Goal: Use online tool/utility: Utilize a website feature to perform a specific function

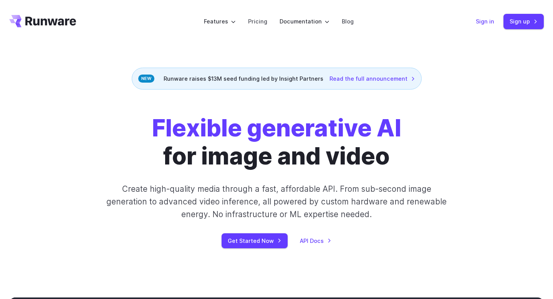
click at [480, 21] on link "Sign in" at bounding box center [485, 21] width 18 height 9
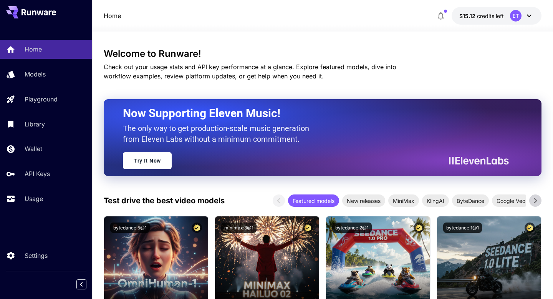
click at [530, 15] on icon at bounding box center [529, 16] width 5 height 3
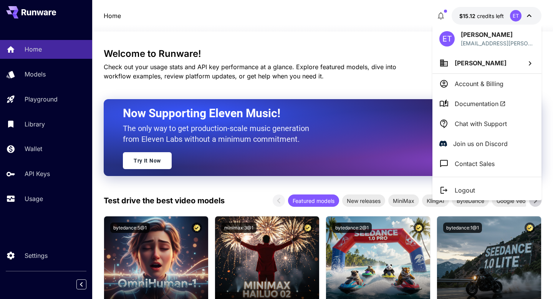
click at [477, 66] on li "Hadi A" at bounding box center [486, 63] width 109 height 21
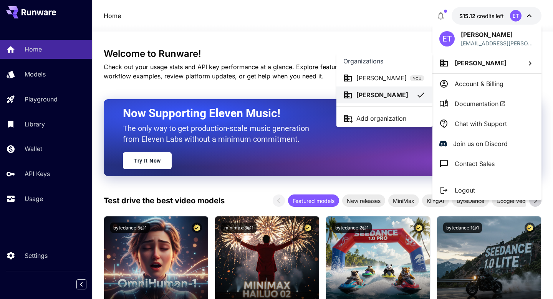
click at [549, 59] on div at bounding box center [276, 149] width 553 height 299
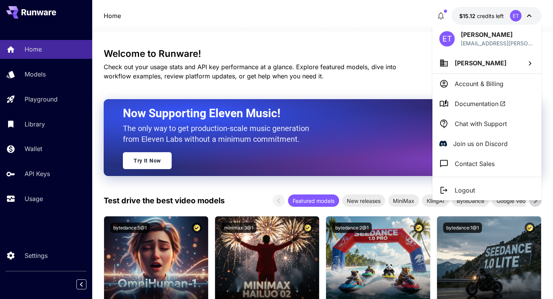
click at [31, 75] on div at bounding box center [276, 149] width 553 height 299
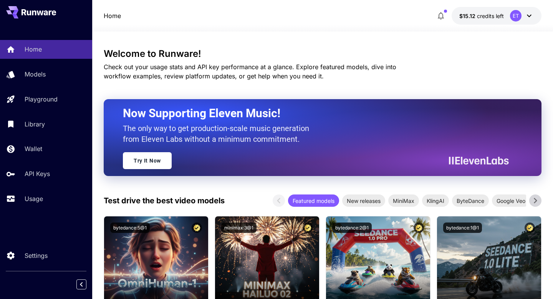
click at [31, 75] on p "Models" at bounding box center [35, 74] width 21 height 9
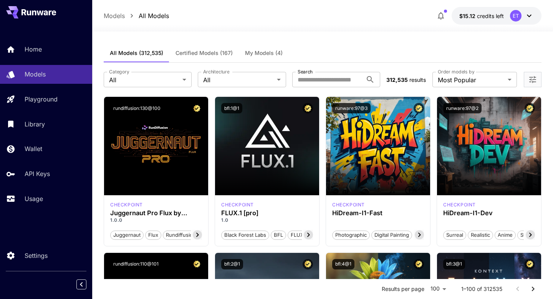
click at [270, 50] on span "My Models (4)" at bounding box center [264, 53] width 38 height 7
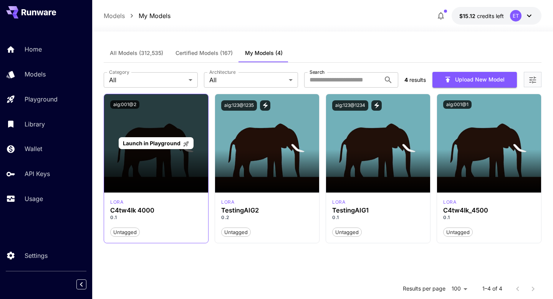
click at [137, 144] on span "Launch in Playground" at bounding box center [152, 143] width 58 height 7
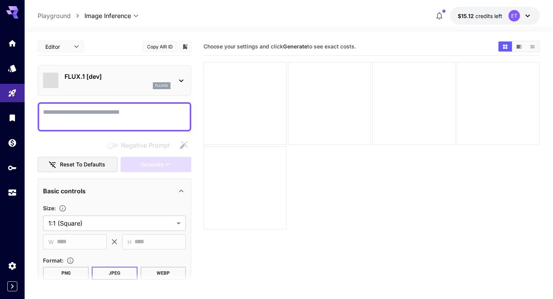
type input "**********"
click at [184, 82] on icon at bounding box center [181, 80] width 9 height 9
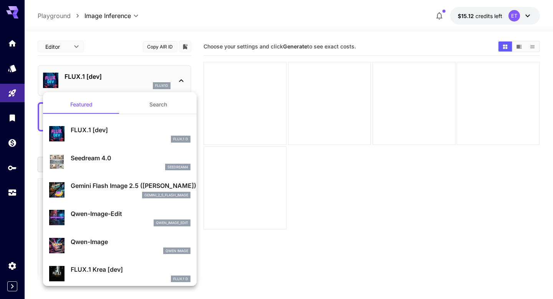
click at [154, 110] on button "Search" at bounding box center [158, 104] width 77 height 18
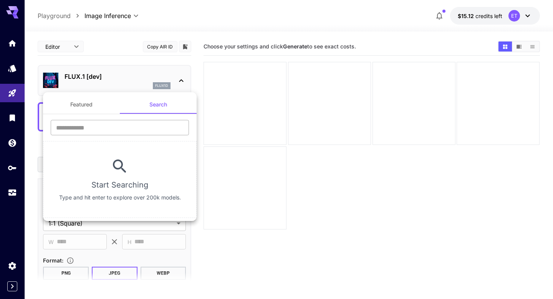
click at [135, 132] on input "text" at bounding box center [120, 127] width 138 height 15
type input "********"
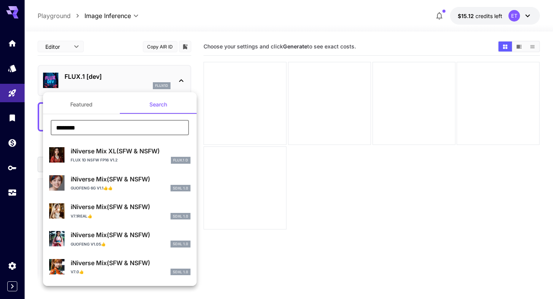
click at [121, 153] on p "iNiverse Mix XL(SFW & NSFW)" at bounding box center [131, 150] width 120 height 9
type input "**"
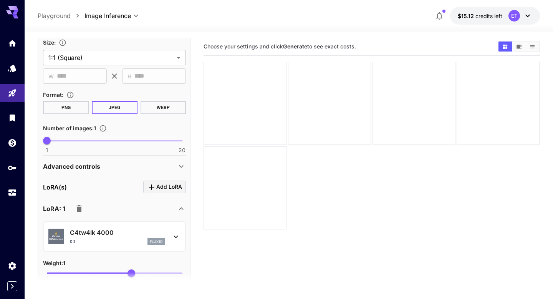
scroll to position [166, 0]
click at [84, 167] on p "Advanced controls" at bounding box center [71, 165] width 57 height 9
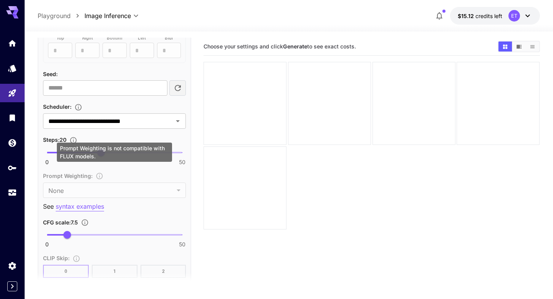
scroll to position [435, 0]
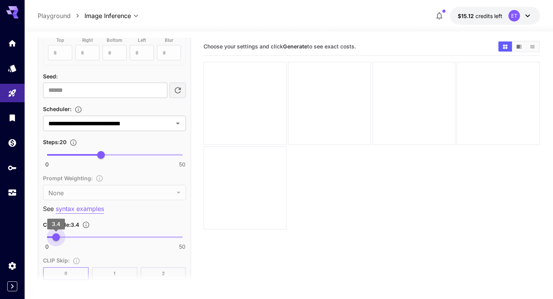
type input "***"
drag, startPoint x: 69, startPoint y: 235, endPoint x: 56, endPoint y: 236, distance: 12.3
click at [56, 236] on span "3.5" at bounding box center [57, 237] width 8 height 8
type input "**"
drag, startPoint x: 103, startPoint y: 154, endPoint x: 122, endPoint y: 154, distance: 18.8
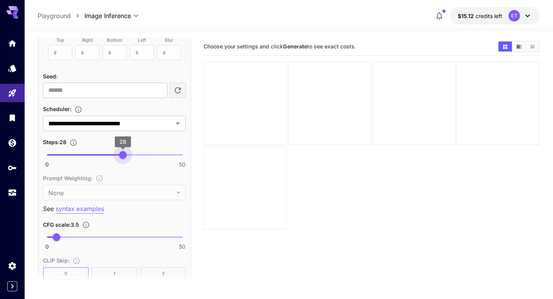
click at [122, 154] on span "28" at bounding box center [123, 155] width 8 height 8
click at [108, 90] on input "number" at bounding box center [105, 89] width 124 height 15
type input "**"
click at [126, 111] on div "Scheduler :" at bounding box center [114, 108] width 143 height 9
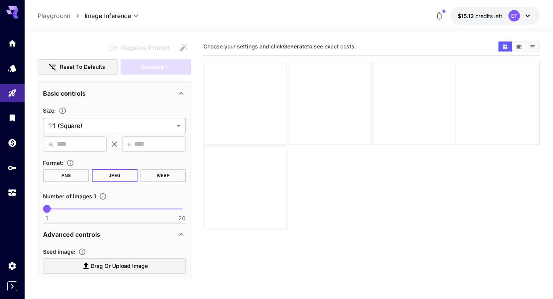
scroll to position [0, 0]
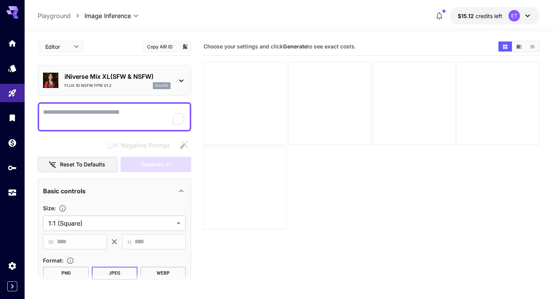
click at [87, 117] on textarea "Negative Prompt" at bounding box center [114, 117] width 143 height 18
paste textarea "**********"
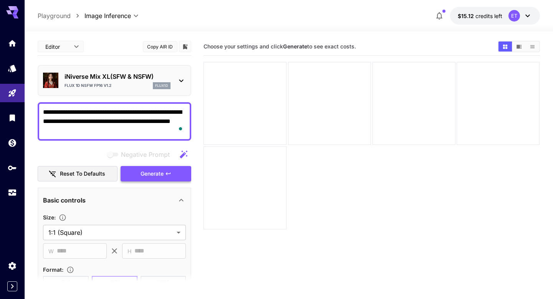
type textarea "**********"
click at [135, 172] on button "Generate" at bounding box center [156, 174] width 71 height 16
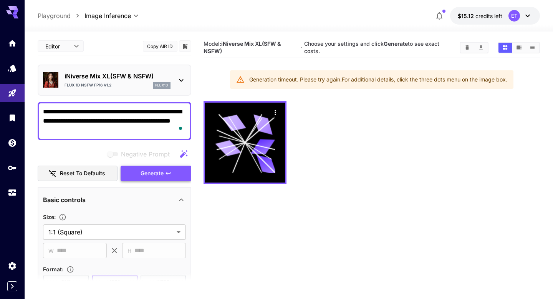
click at [172, 175] on button "Generate" at bounding box center [156, 174] width 71 height 16
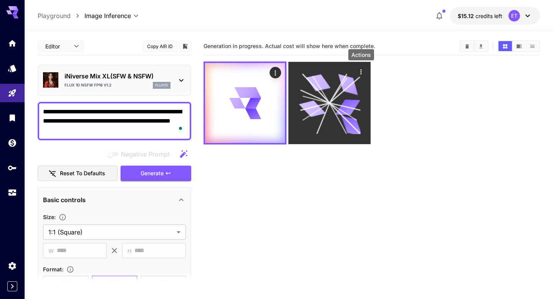
click at [360, 71] on icon "Actions" at bounding box center [361, 72] width 8 height 8
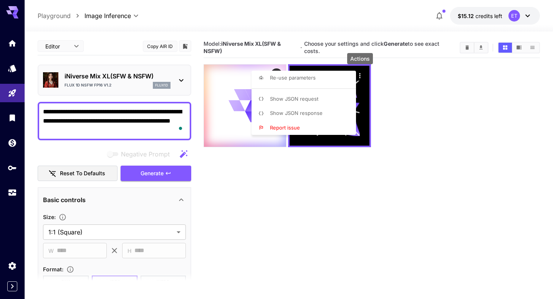
click at [326, 94] on li "Show JSON request" at bounding box center [306, 99] width 109 height 15
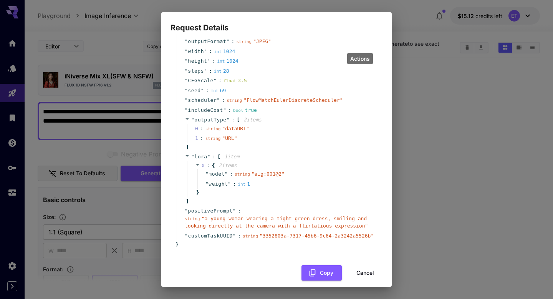
scroll to position [56, 0]
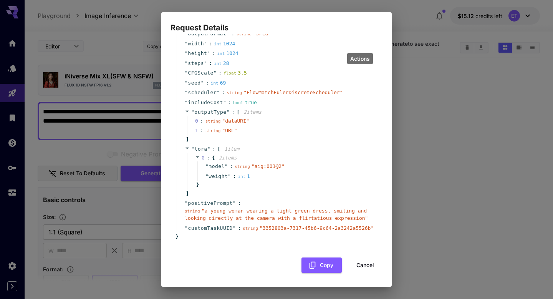
click at [367, 265] on button "Cancel" at bounding box center [365, 265] width 35 height 16
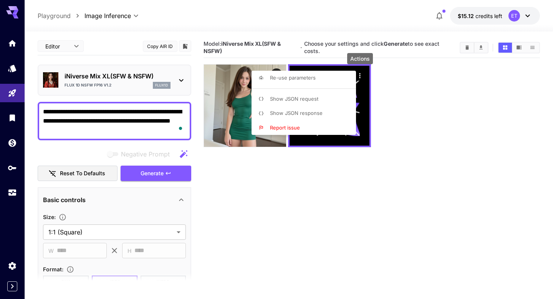
click at [223, 113] on div at bounding box center [276, 149] width 553 height 299
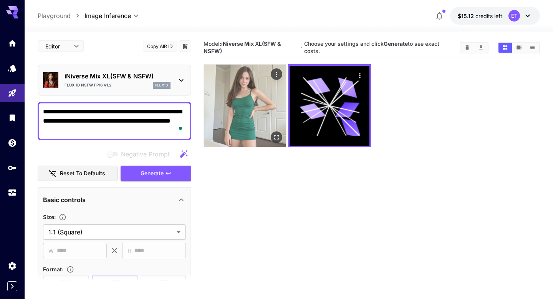
click at [244, 111] on img at bounding box center [245, 106] width 82 height 82
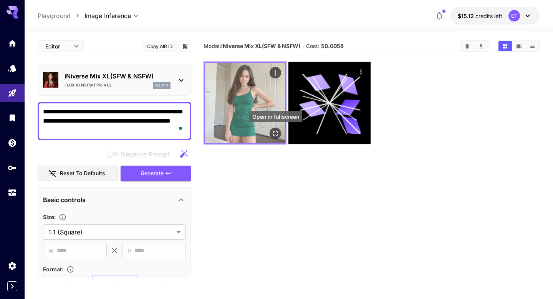
click at [276, 133] on icon "Open in fullscreen" at bounding box center [276, 133] width 8 height 8
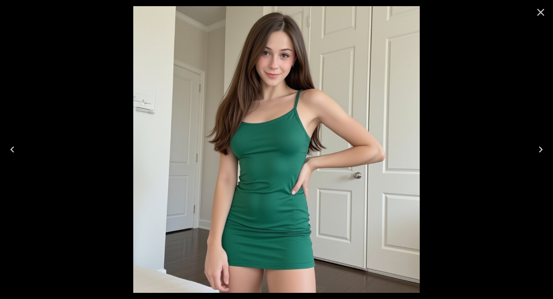
click at [541, 12] on icon "Close" at bounding box center [540, 12] width 7 height 7
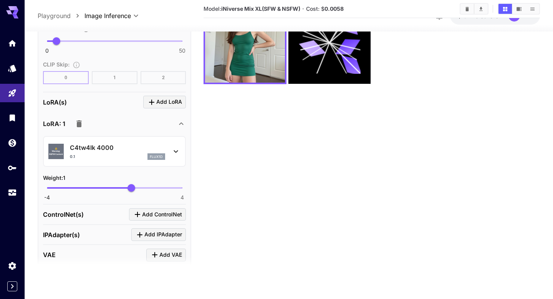
scroll to position [626, 0]
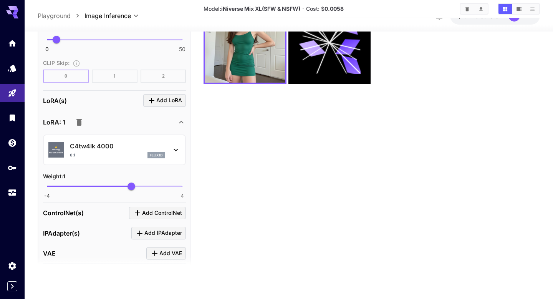
click at [176, 150] on icon at bounding box center [176, 150] width 4 height 3
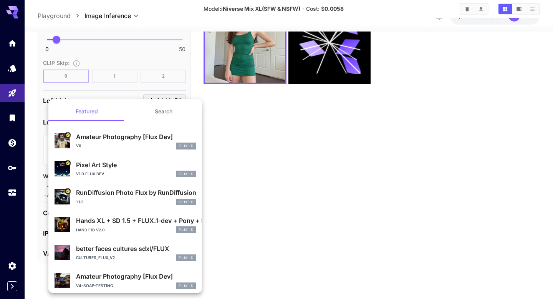
click at [239, 152] on div at bounding box center [276, 149] width 553 height 299
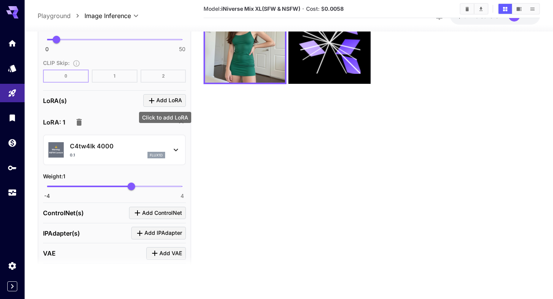
click at [161, 106] on div "Click to add LoRA" at bounding box center [165, 114] width 54 height 17
click at [161, 101] on span "Add LoRA" at bounding box center [169, 101] width 26 height 10
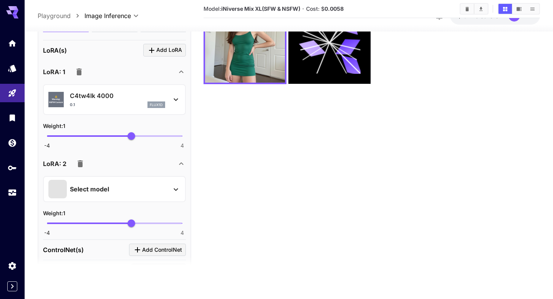
scroll to position [677, 0]
click at [137, 196] on div "Select model" at bounding box center [108, 188] width 120 height 18
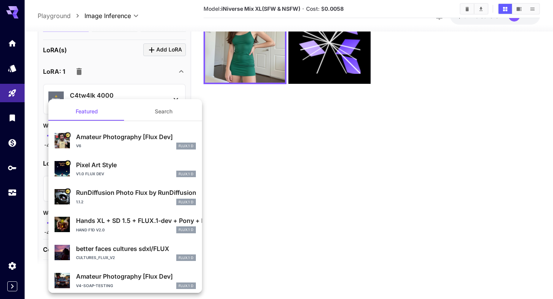
click at [162, 110] on button "Search" at bounding box center [163, 111] width 77 height 18
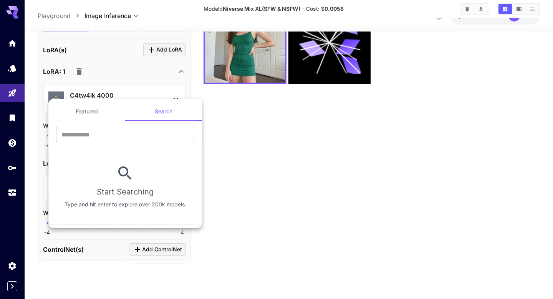
click at [230, 170] on div at bounding box center [276, 149] width 553 height 299
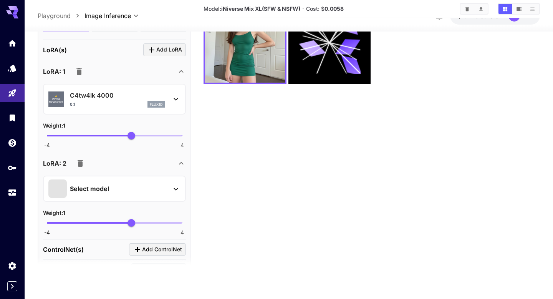
click at [88, 162] on div "LoRA: 2" at bounding box center [110, 163] width 134 height 15
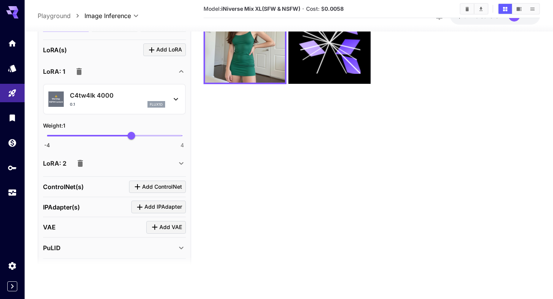
click at [77, 164] on icon "button" at bounding box center [80, 163] width 9 height 9
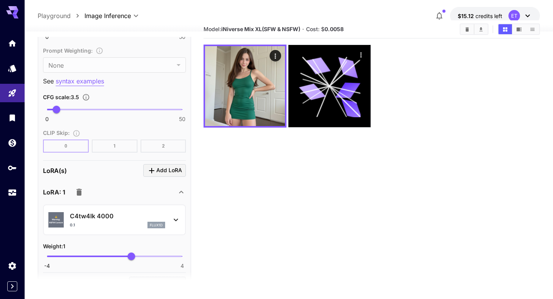
scroll to position [0, 0]
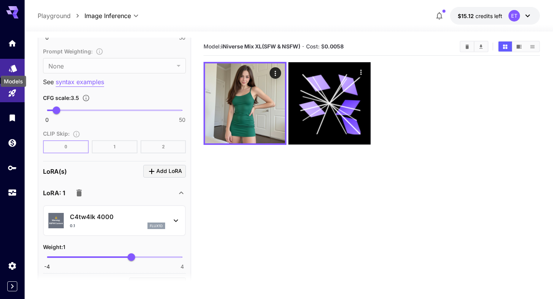
click at [12, 66] on icon "Models" at bounding box center [13, 65] width 8 height 7
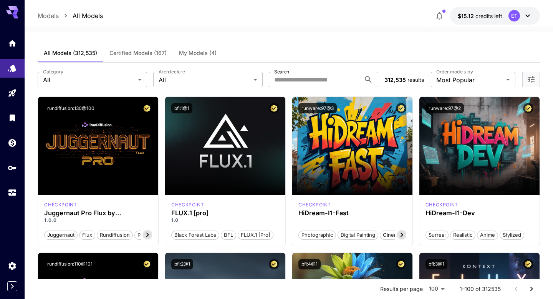
click at [196, 53] on span "My Models (4)" at bounding box center [198, 53] width 38 height 7
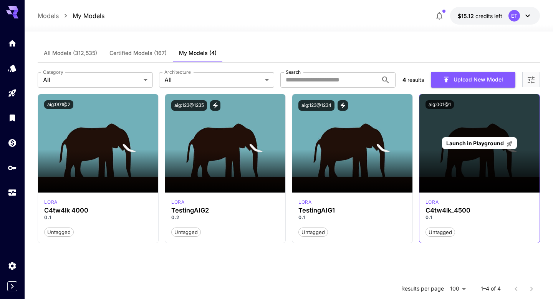
click at [465, 146] on span "Launch in Playground" at bounding box center [475, 143] width 58 height 7
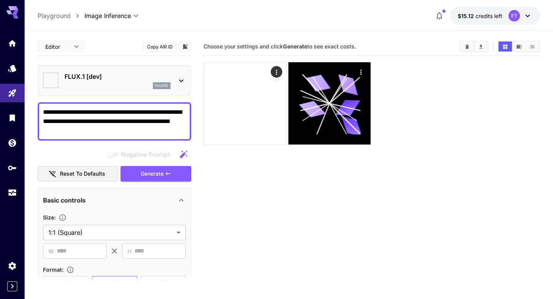
type input "**********"
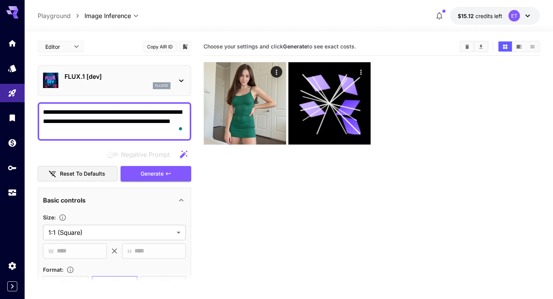
click at [179, 79] on icon at bounding box center [181, 80] width 9 height 9
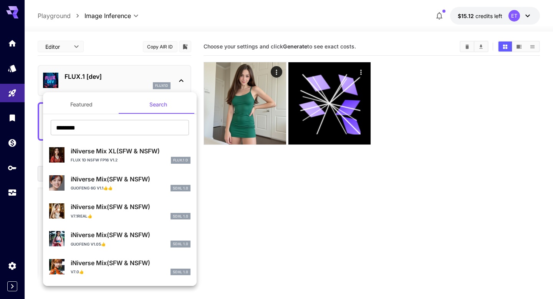
click at [137, 148] on p "iNiverse Mix XL(SFW & NSFW)" at bounding box center [131, 150] width 120 height 9
type input "**"
type input "***"
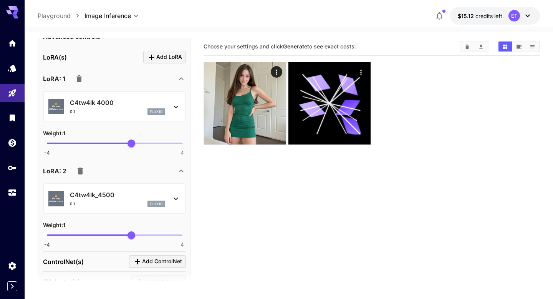
scroll to position [301, 0]
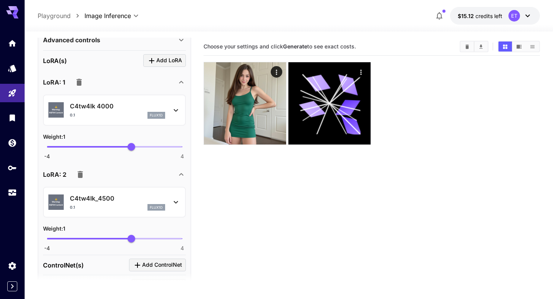
click at [78, 82] on icon "button" at bounding box center [78, 82] width 5 height 7
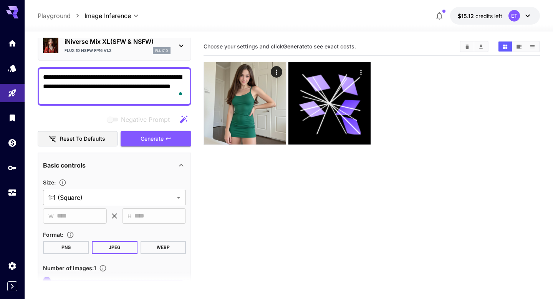
scroll to position [0, 0]
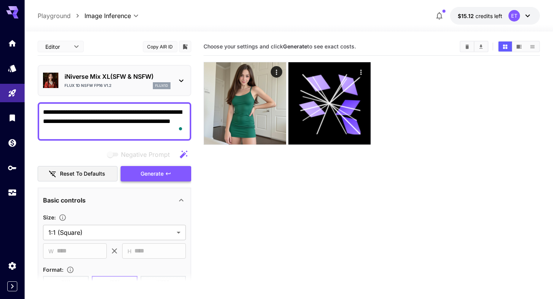
click at [170, 178] on button "Generate" at bounding box center [156, 174] width 71 height 16
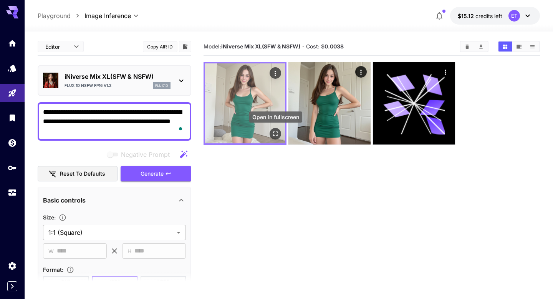
click at [273, 131] on icon "Open in fullscreen" at bounding box center [276, 134] width 8 height 8
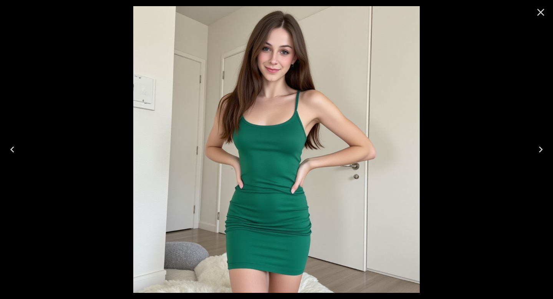
click at [545, 14] on icon "Close" at bounding box center [541, 12] width 12 height 12
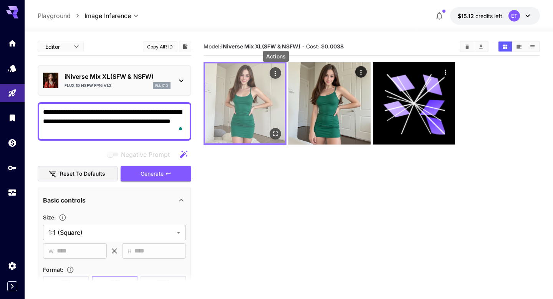
click at [275, 76] on icon "Actions" at bounding box center [276, 74] width 8 height 8
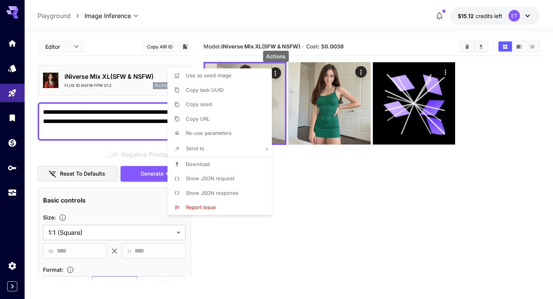
click at [233, 177] on span "Show JSON request" at bounding box center [210, 178] width 48 height 6
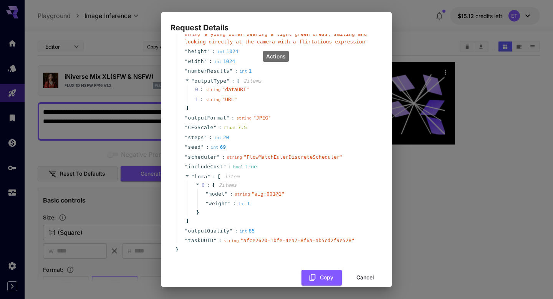
scroll to position [66, 0]
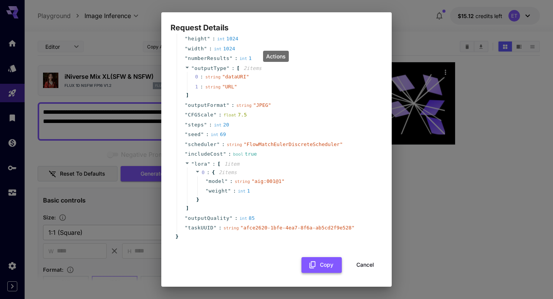
click at [316, 263] on icon "button" at bounding box center [312, 264] width 8 height 8
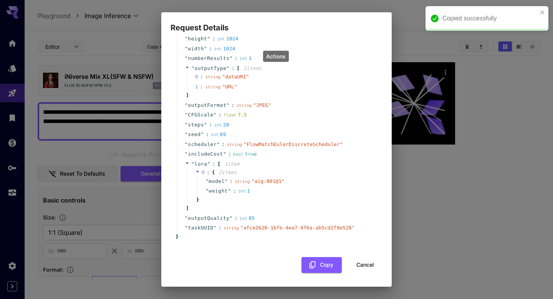
click at [366, 262] on button "Cancel" at bounding box center [365, 265] width 35 height 16
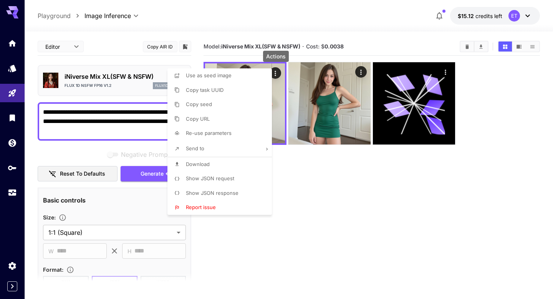
click at [11, 190] on div at bounding box center [276, 149] width 553 height 299
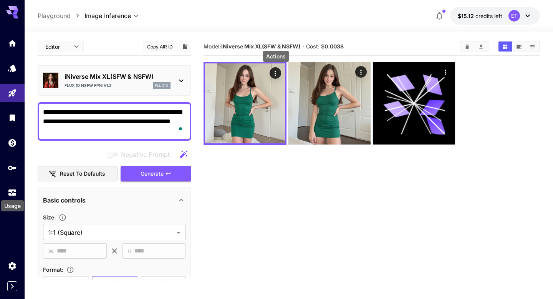
click at [11, 190] on icon "Usage" at bounding box center [12, 191] width 8 height 4
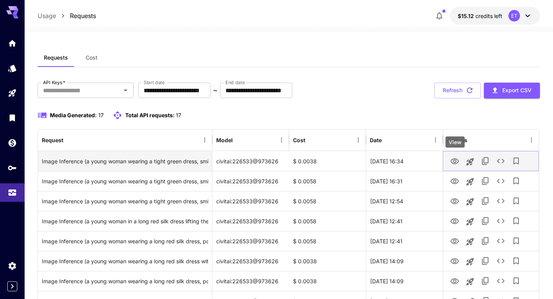
click at [452, 160] on icon "View" at bounding box center [454, 161] width 9 height 9
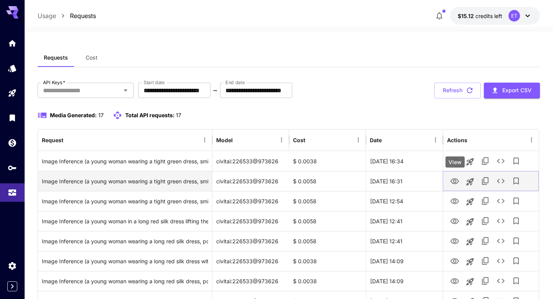
click at [456, 178] on icon "View" at bounding box center [454, 181] width 9 height 9
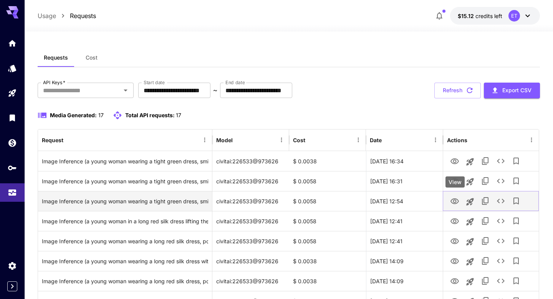
click at [454, 201] on icon "View" at bounding box center [454, 201] width 9 height 9
click at [500, 199] on icon "See details" at bounding box center [500, 200] width 9 height 9
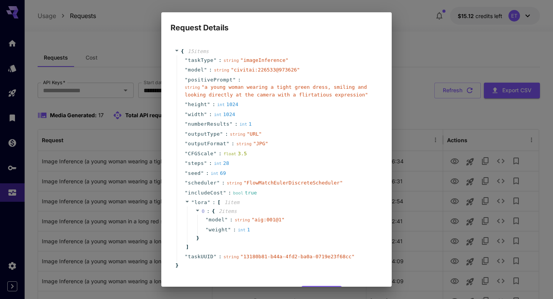
scroll to position [29, 0]
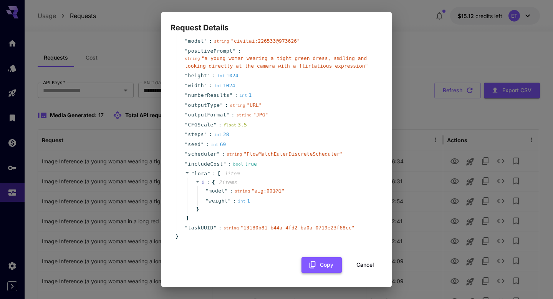
click at [322, 263] on button "Copy" at bounding box center [321, 265] width 40 height 16
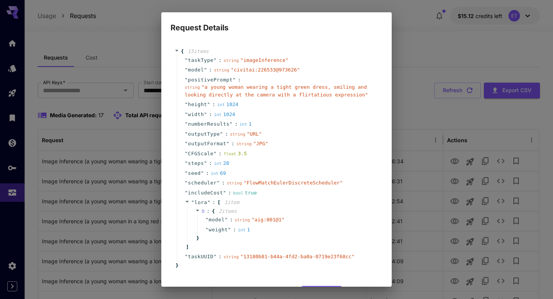
click at [429, 115] on div "Request Details { 15 item s " taskType " : string " imageInference " " model " …" at bounding box center [276, 149] width 553 height 299
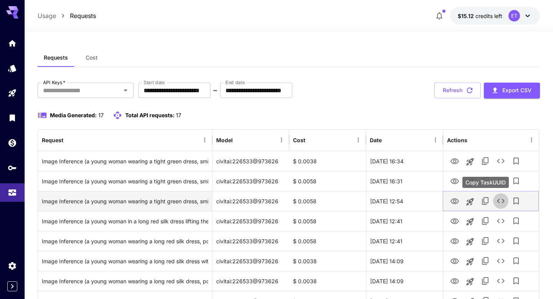
click at [497, 202] on icon "See details" at bounding box center [500, 200] width 9 height 9
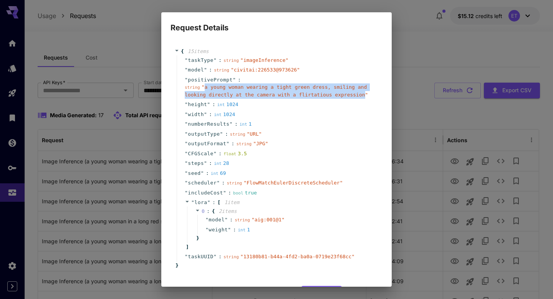
drag, startPoint x: 366, startPoint y: 95, endPoint x: 205, endPoint y: 90, distance: 160.6
click at [205, 90] on div "string " a young woman wearing a tight green dress, smiling and looking directl…" at bounding box center [280, 90] width 190 height 15
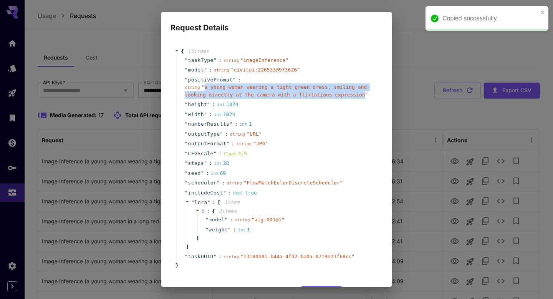
copy span "a young woman wearing a tight green dress, smiling and looking directly at the …"
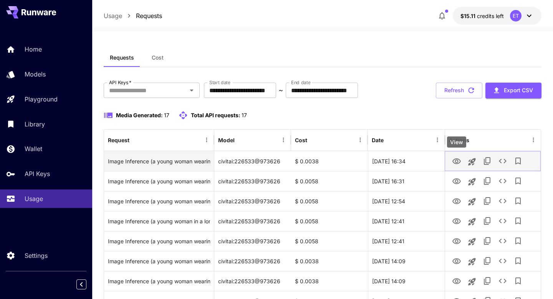
click at [458, 158] on icon "View" at bounding box center [456, 161] width 9 height 9
click at [481, 159] on button "Copy TaskUUID" at bounding box center [487, 160] width 15 height 15
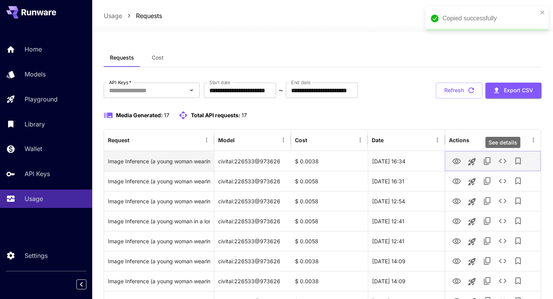
click at [499, 159] on icon "See details" at bounding box center [502, 160] width 9 height 9
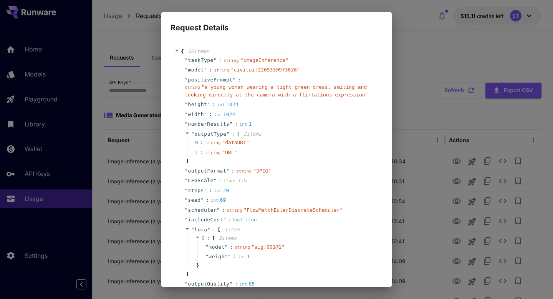
click at [186, 135] on icon at bounding box center [187, 133] width 5 height 5
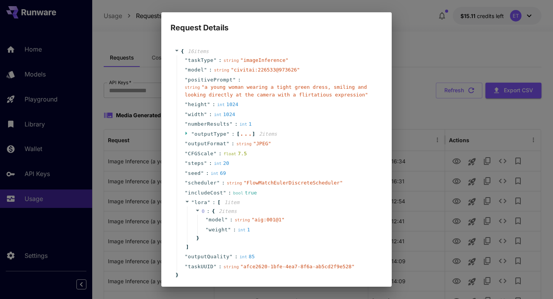
click at [429, 115] on div "Request Details { 16 item s " taskType " : string " imageInference " " model " …" at bounding box center [276, 149] width 553 height 299
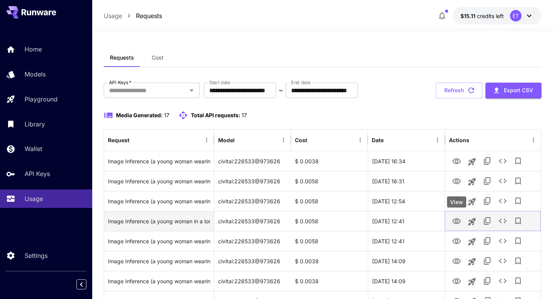
click at [459, 222] on icon "View" at bounding box center [456, 221] width 8 height 6
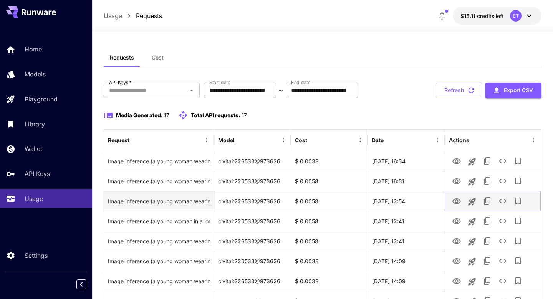
click at [455, 198] on icon "View" at bounding box center [456, 201] width 9 height 9
click at [501, 199] on icon "See details" at bounding box center [503, 201] width 8 height 5
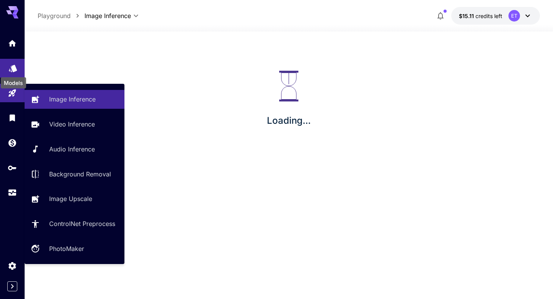
click at [15, 70] on icon "Models" at bounding box center [13, 65] width 8 height 7
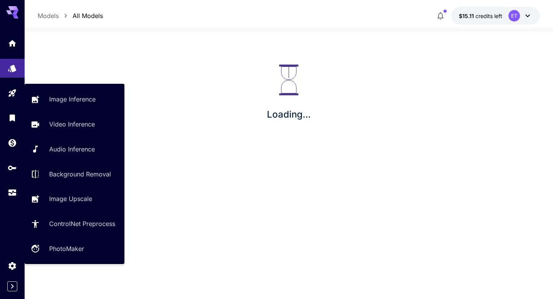
click at [391, 72] on div "Loading..." at bounding box center [289, 92] width 528 height 123
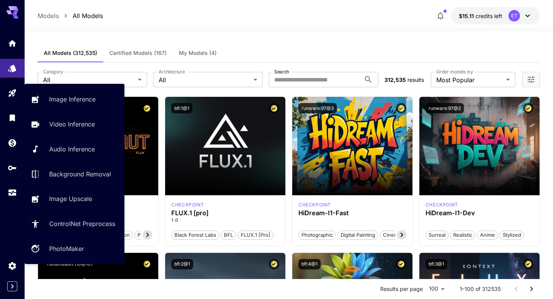
click at [193, 52] on span "My Models (4)" at bounding box center [198, 53] width 38 height 7
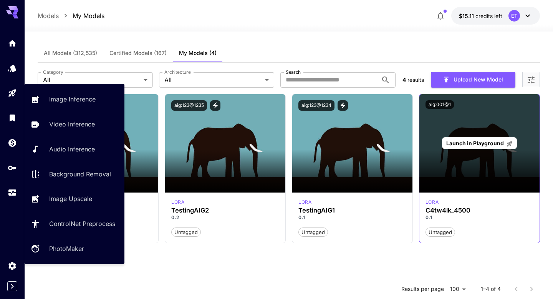
click at [472, 146] on span "Launch in Playground" at bounding box center [475, 143] width 58 height 7
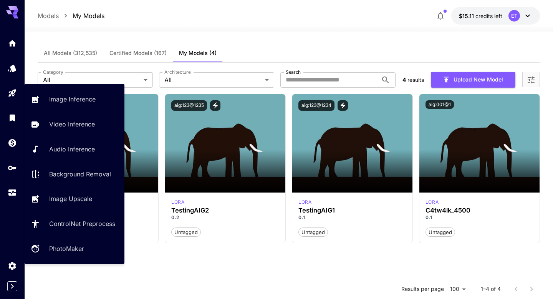
click at [9, 286] on icon "Expand sidebar" at bounding box center [12, 285] width 9 height 9
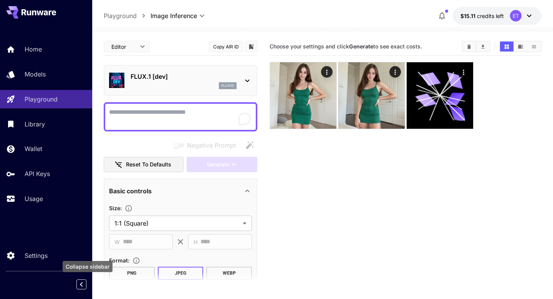
click at [80, 286] on icon "Collapse sidebar" at bounding box center [81, 284] width 9 height 9
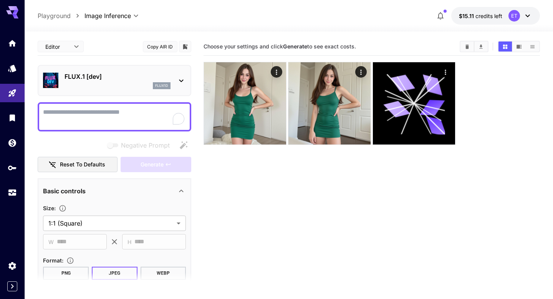
click at [181, 78] on icon at bounding box center [181, 80] width 9 height 9
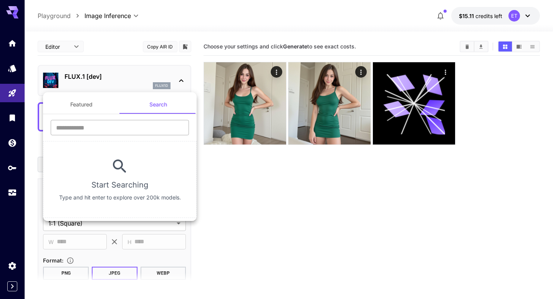
click at [159, 128] on input "text" at bounding box center [120, 127] width 138 height 15
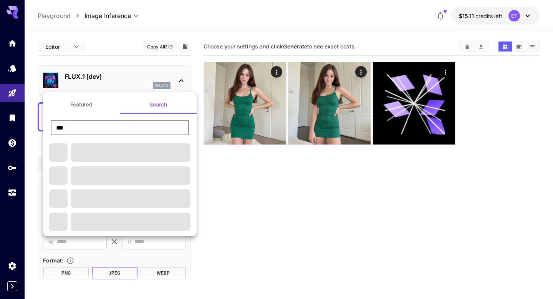
type input "********"
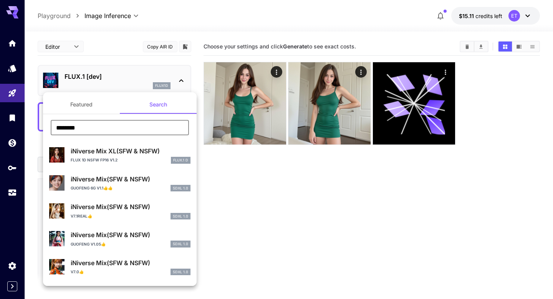
click at [122, 149] on p "iNiverse Mix XL(SFW & NSFW)" at bounding box center [131, 150] width 120 height 9
type input "**"
type input "***"
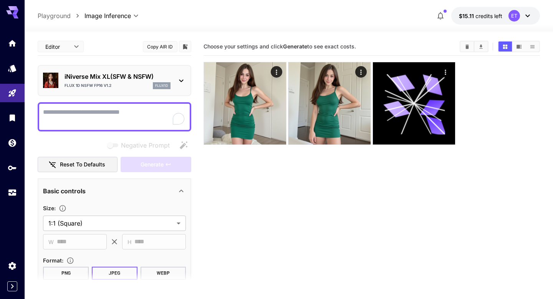
click at [103, 122] on textarea "Negative Prompt" at bounding box center [114, 117] width 143 height 18
paste textarea "**********"
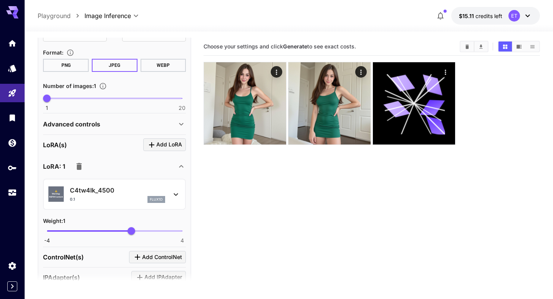
scroll to position [239, 0]
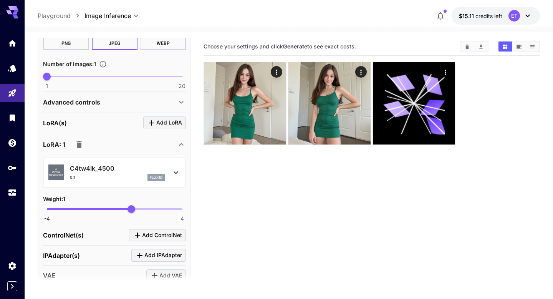
type textarea "**********"
click at [103, 101] on div "Advanced controls" at bounding box center [110, 102] width 134 height 9
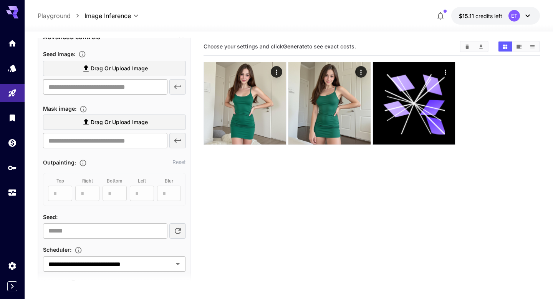
scroll to position [346, 0]
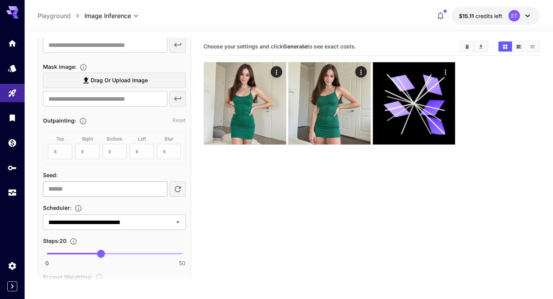
click at [100, 186] on input "number" at bounding box center [105, 188] width 124 height 15
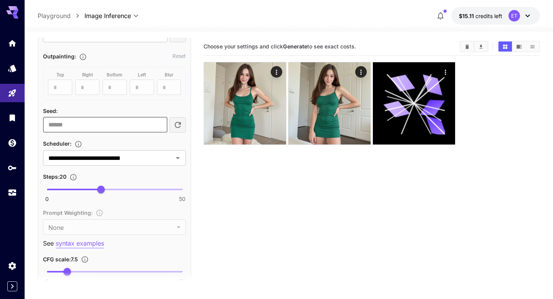
scroll to position [410, 0]
type input "**"
drag, startPoint x: 100, startPoint y: 188, endPoint x: 124, endPoint y: 190, distance: 23.5
click at [124, 190] on span "28" at bounding box center [123, 189] width 8 height 8
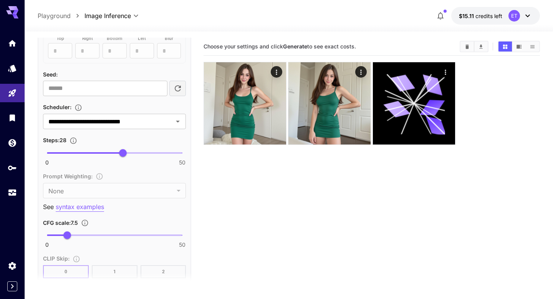
scroll to position [449, 0]
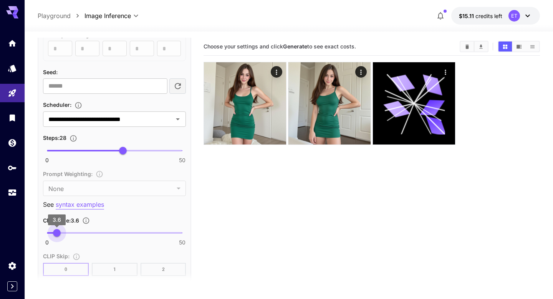
type input "***"
drag, startPoint x: 69, startPoint y: 232, endPoint x: 56, endPoint y: 234, distance: 12.5
click at [56, 234] on span "3.5" at bounding box center [57, 233] width 8 height 8
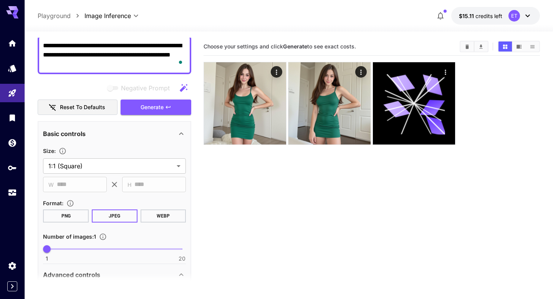
scroll to position [0, 0]
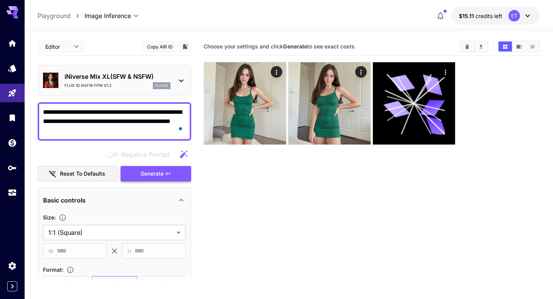
click at [148, 172] on span "Generate" at bounding box center [152, 174] width 23 height 10
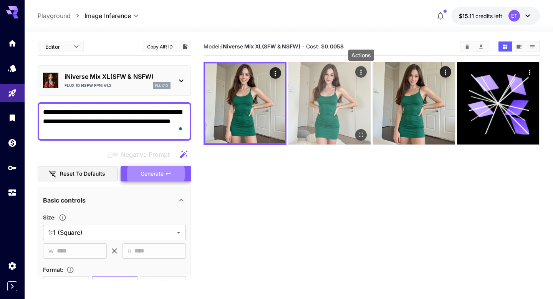
click at [358, 70] on icon "Actions" at bounding box center [361, 72] width 8 height 8
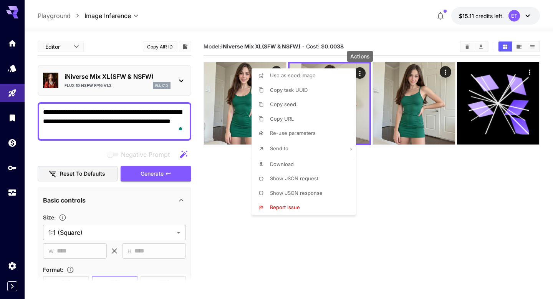
click at [299, 174] on li "Show JSON request" at bounding box center [306, 178] width 109 height 15
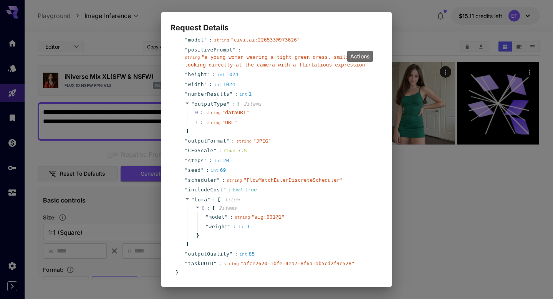
scroll to position [32, 0]
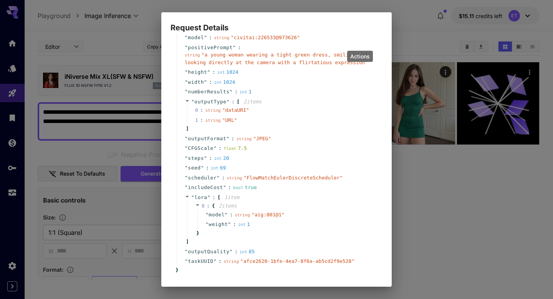
click at [446, 175] on div "Request Details { 16 item s " taskType " : string " imageInference " " model " …" at bounding box center [276, 149] width 553 height 299
click at [437, 184] on div "Request Details { 16 item s " taskType " : string " imageInference " " model " …" at bounding box center [276, 149] width 553 height 299
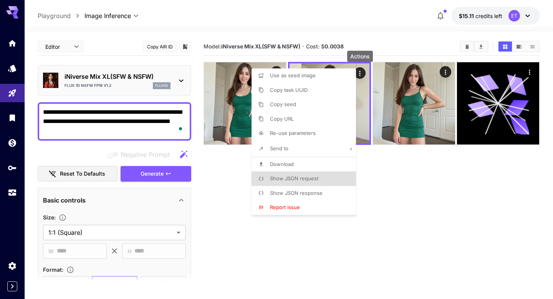
click at [210, 232] on div at bounding box center [276, 149] width 553 height 299
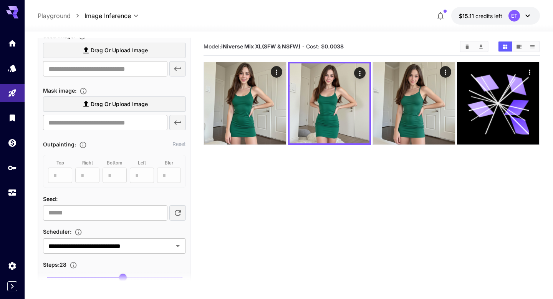
scroll to position [386, 0]
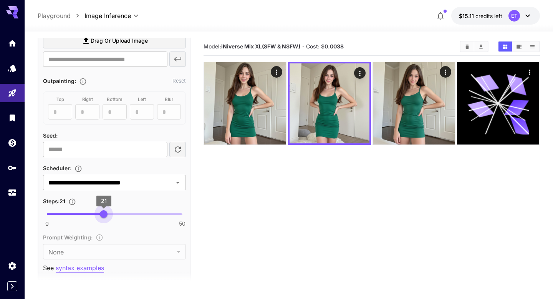
type input "**"
drag, startPoint x: 126, startPoint y: 215, endPoint x: 102, endPoint y: 216, distance: 23.8
click at [102, 216] on span "20" at bounding box center [101, 214] width 8 height 8
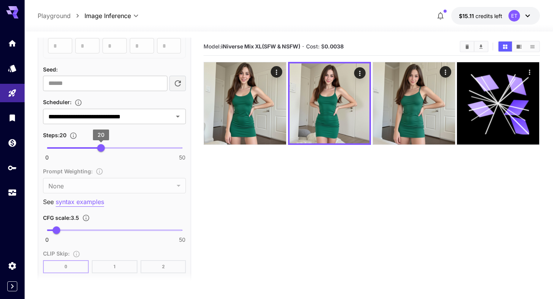
scroll to position [456, 0]
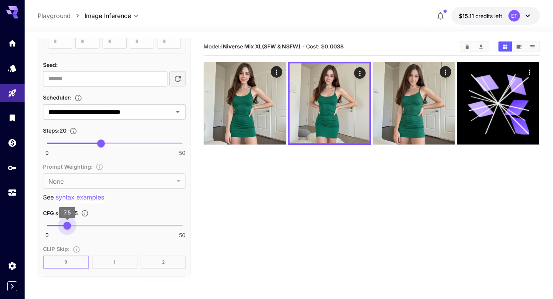
type input "***"
drag, startPoint x: 58, startPoint y: 222, endPoint x: 67, endPoint y: 223, distance: 9.7
click at [67, 223] on span "7.5" at bounding box center [67, 226] width 8 height 8
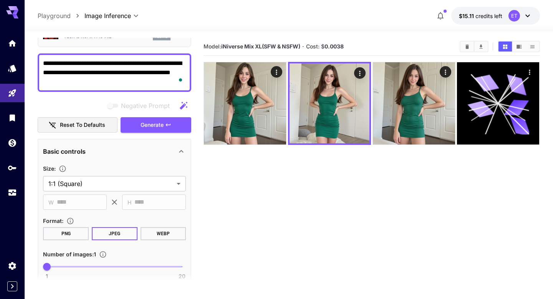
scroll to position [0, 0]
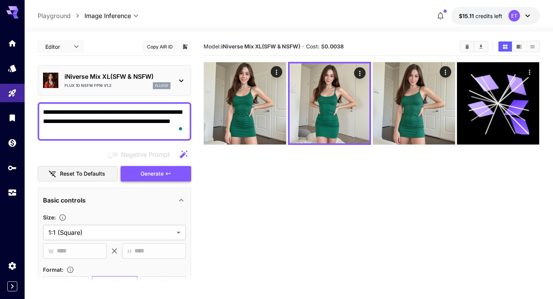
click at [149, 173] on span "Generate" at bounding box center [152, 174] width 23 height 10
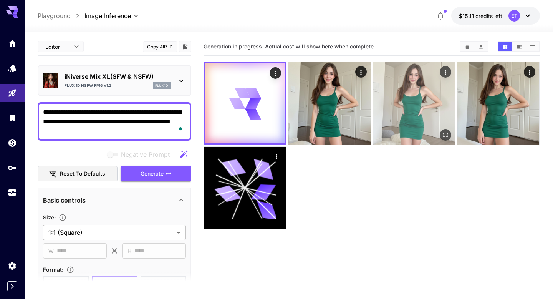
click at [423, 106] on img at bounding box center [414, 103] width 82 height 82
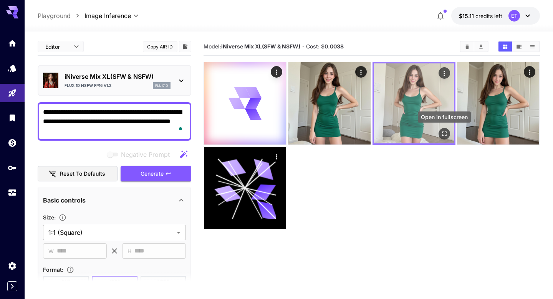
click at [447, 134] on icon "Open in fullscreen" at bounding box center [444, 134] width 8 height 8
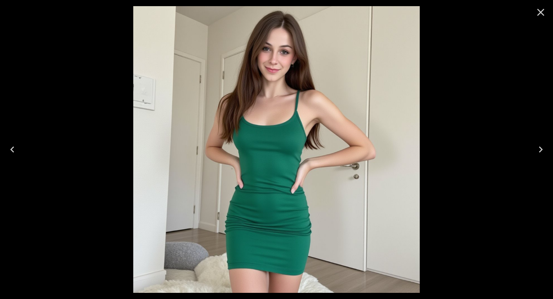
click at [537, 149] on icon "Next" at bounding box center [541, 149] width 12 height 12
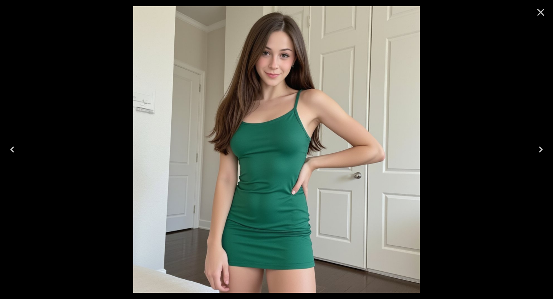
click at [10, 152] on icon "Previous" at bounding box center [12, 149] width 12 height 12
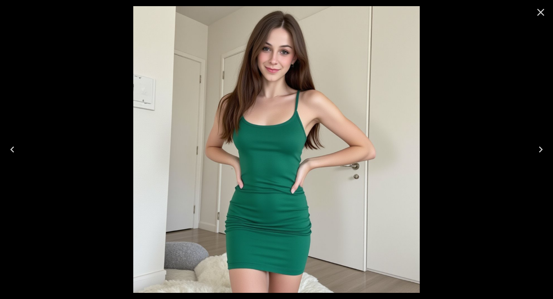
click at [539, 12] on icon "Close" at bounding box center [541, 12] width 12 height 12
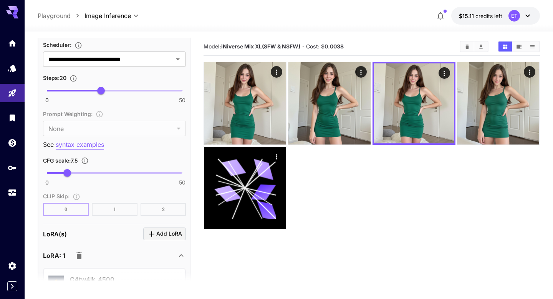
scroll to position [520, 0]
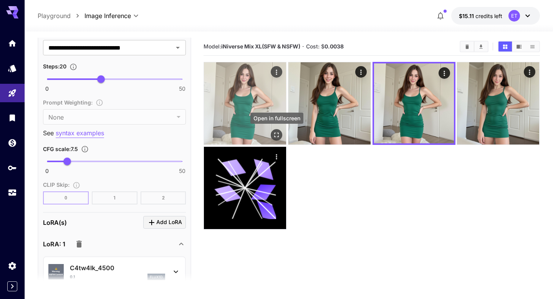
click at [275, 130] on button "Open in fullscreen" at bounding box center [277, 135] width 12 height 12
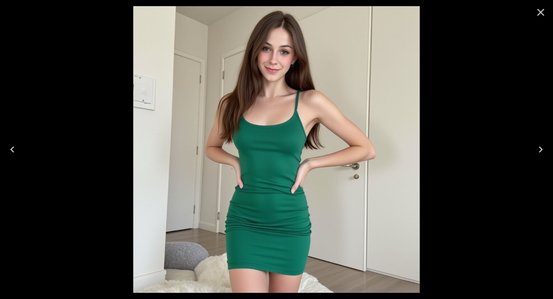
click at [541, 10] on icon "Close" at bounding box center [541, 12] width 12 height 12
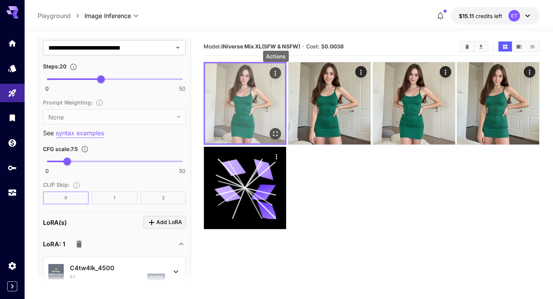
click at [277, 74] on icon "Actions" at bounding box center [276, 74] width 8 height 8
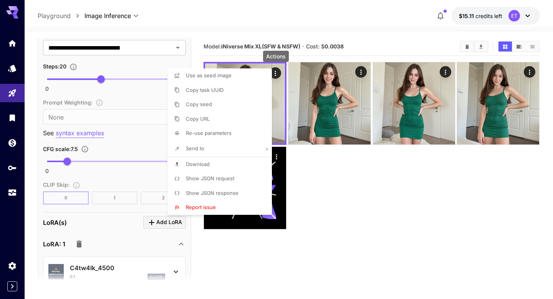
click at [213, 177] on span "Show JSON request" at bounding box center [210, 178] width 48 height 6
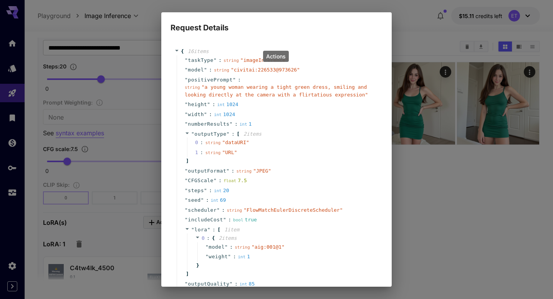
scroll to position [66, 0]
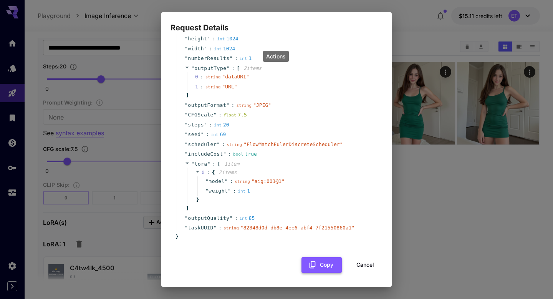
click at [318, 262] on button "Copy" at bounding box center [321, 265] width 40 height 16
click at [369, 266] on button "Cancel" at bounding box center [365, 265] width 35 height 16
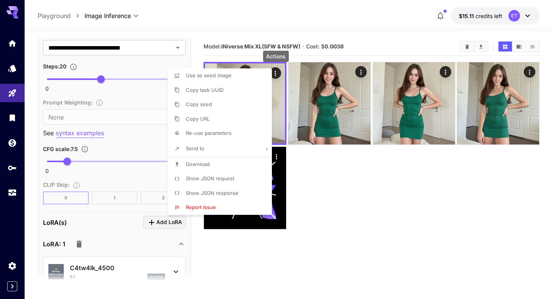
click at [351, 203] on div at bounding box center [276, 149] width 553 height 299
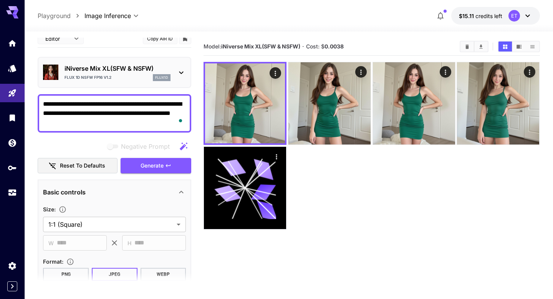
scroll to position [0, 0]
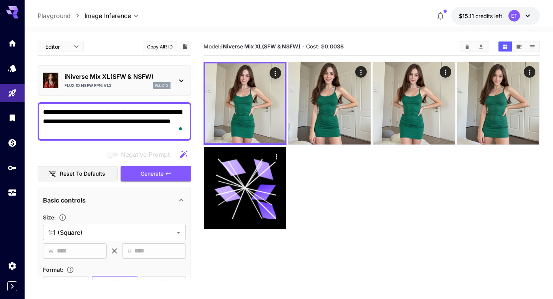
click at [131, 118] on textarea "**********" at bounding box center [114, 122] width 143 height 28
paste textarea "**********"
click at [151, 173] on span "Generate" at bounding box center [152, 174] width 23 height 10
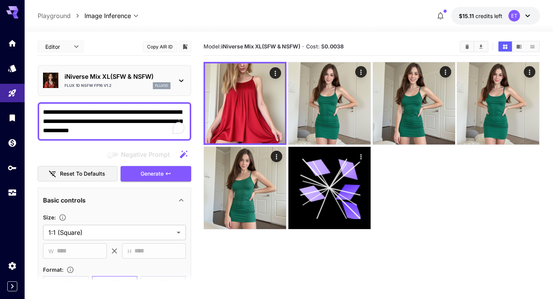
click at [115, 119] on textarea "**********" at bounding box center [114, 122] width 143 height 28
paste textarea "To enrich screen reader interactions, please activate Accessibility in Grammarl…"
click at [147, 175] on span "Generate" at bounding box center [152, 174] width 23 height 10
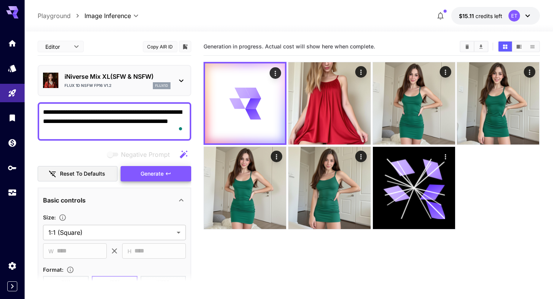
click at [126, 121] on textarea "**********" at bounding box center [114, 122] width 143 height 28
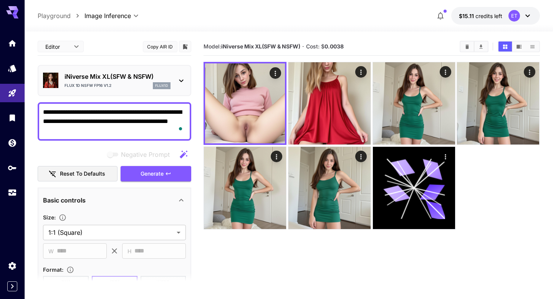
paste textarea "To enrich screen reader interactions, please activate Accessibility in Grammarl…"
click at [148, 171] on span "Generate" at bounding box center [152, 174] width 23 height 10
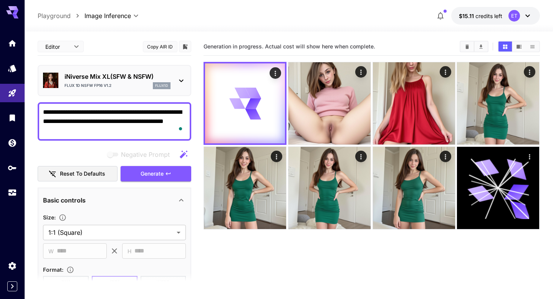
click at [163, 123] on textarea "**********" at bounding box center [114, 122] width 143 height 28
paste textarea "To enrich screen reader interactions, please activate Accessibility in Grammarl…"
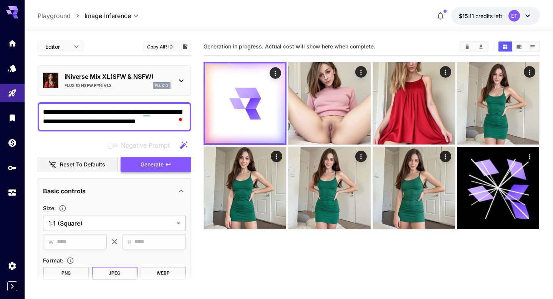
click at [163, 163] on span "Generate" at bounding box center [152, 165] width 23 height 10
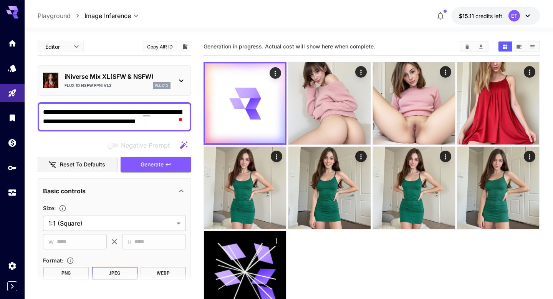
click at [133, 114] on textarea "**********" at bounding box center [114, 117] width 143 height 18
paste textarea "**********"
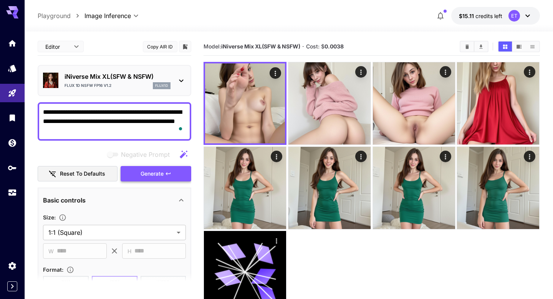
click at [174, 177] on button "Generate" at bounding box center [156, 174] width 71 height 16
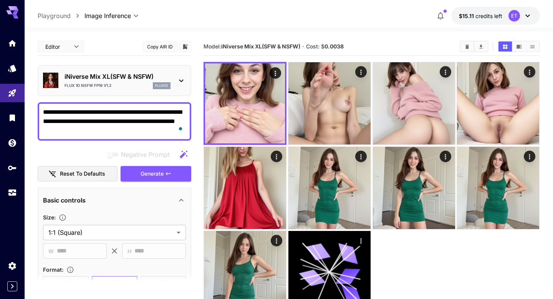
click at [134, 112] on textarea "**********" at bounding box center [114, 122] width 143 height 28
paste textarea "To enrich screen reader interactions, please activate Accessibility in Grammarl…"
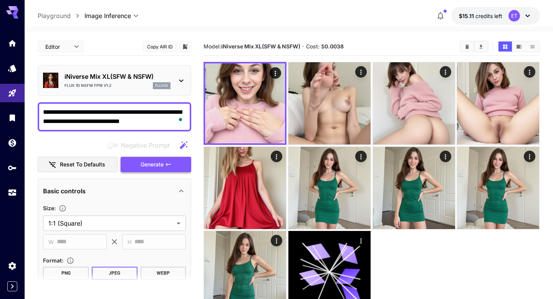
click at [151, 162] on span "Generate" at bounding box center [152, 165] width 23 height 10
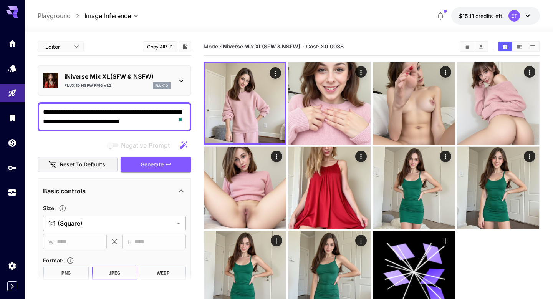
click at [133, 115] on textarea "**********" at bounding box center [114, 117] width 143 height 18
paste textarea "To enrich screen reader interactions, please activate Accessibility in Grammarl…"
click at [150, 160] on span "Generate" at bounding box center [152, 165] width 23 height 10
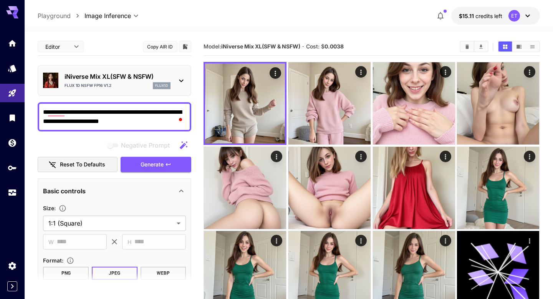
click at [127, 118] on textarea "**********" at bounding box center [114, 117] width 143 height 18
paste textarea "**********"
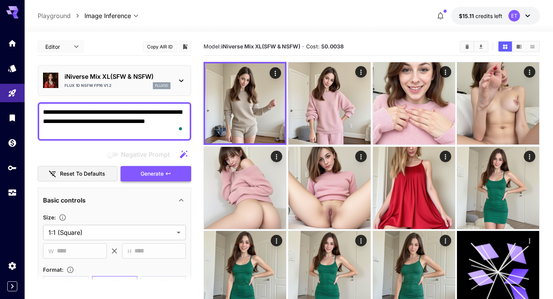
click at [158, 170] on span "Generate" at bounding box center [152, 174] width 23 height 10
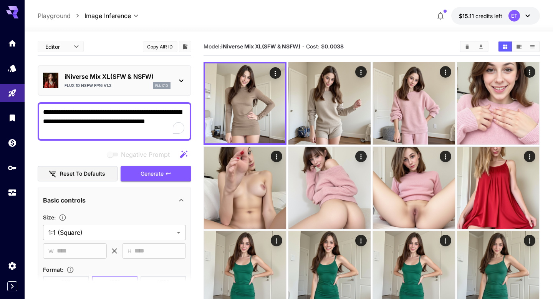
click at [141, 120] on textarea "**********" at bounding box center [114, 122] width 143 height 28
paste textarea "**********"
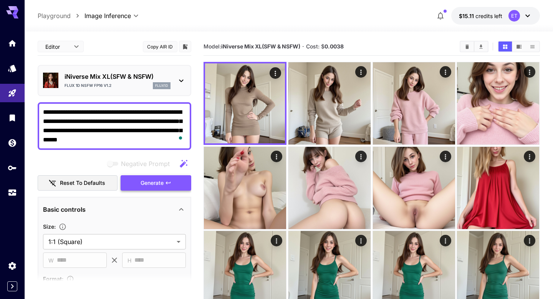
click at [145, 183] on span "Generate" at bounding box center [152, 183] width 23 height 10
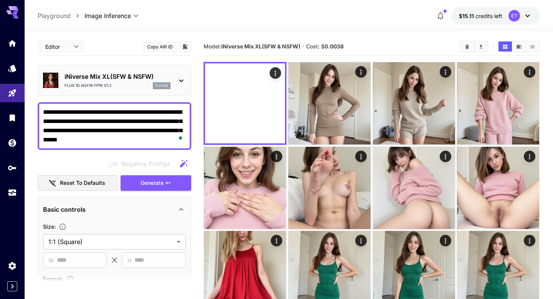
click at [140, 127] on textarea "**********" at bounding box center [114, 126] width 143 height 37
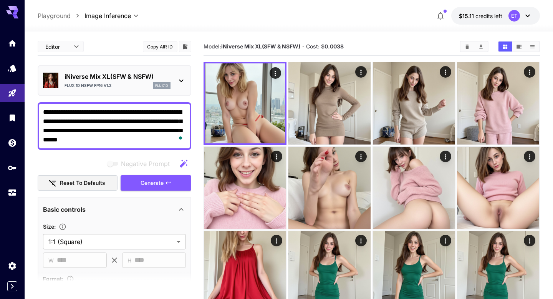
click at [140, 127] on textarea "**********" at bounding box center [114, 126] width 143 height 37
paste textarea "To enrich screen reader interactions, please activate Accessibility in Grammarl…"
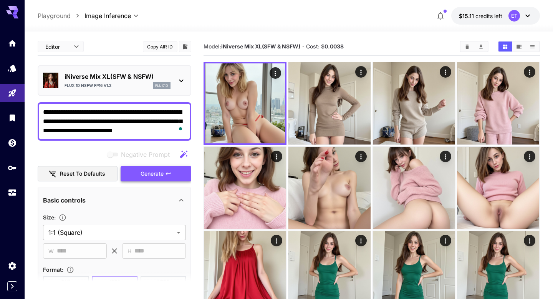
click at [164, 169] on span "Generate" at bounding box center [152, 174] width 23 height 10
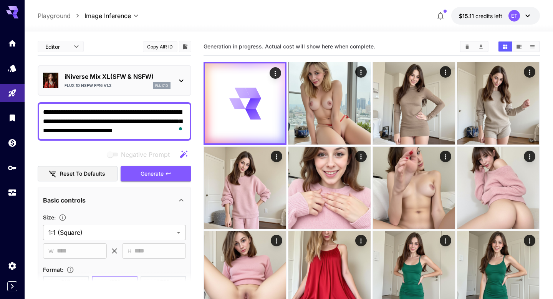
click at [152, 112] on textarea "**********" at bounding box center [114, 122] width 143 height 28
paste textarea "To enrich screen reader interactions, please activate Accessibility in Grammarl…"
click at [160, 178] on button "Generate" at bounding box center [156, 174] width 71 height 16
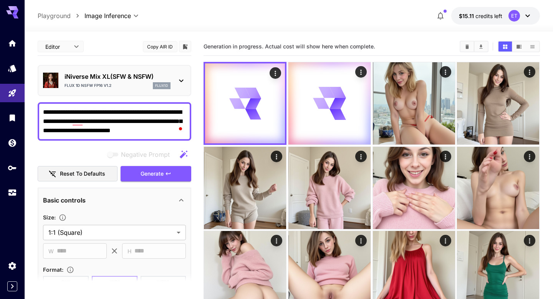
click at [144, 119] on textarea "**********" at bounding box center [114, 122] width 143 height 28
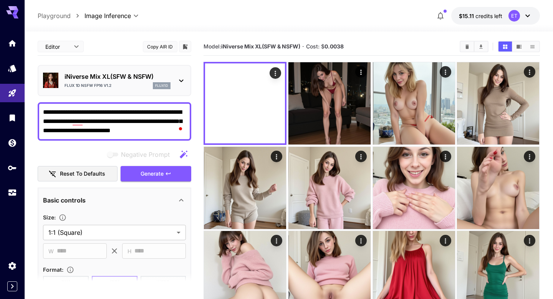
paste textarea "**********"
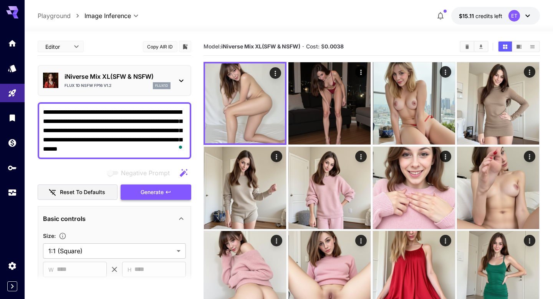
type textarea "**********"
click at [154, 194] on span "Generate" at bounding box center [152, 192] width 23 height 10
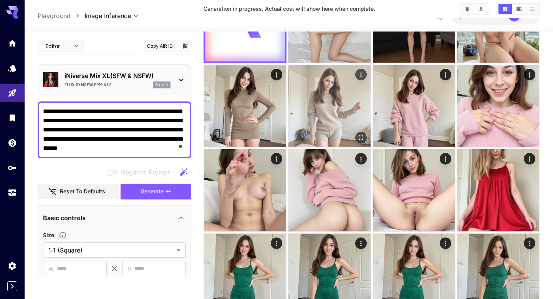
scroll to position [139, 0]
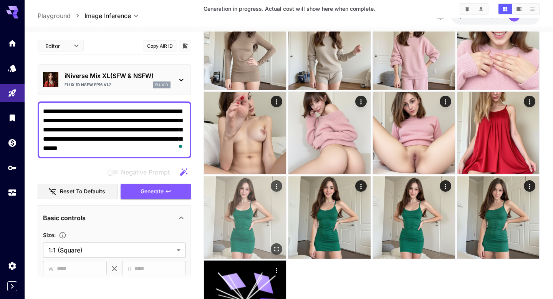
click at [245, 215] on img at bounding box center [245, 217] width 82 height 82
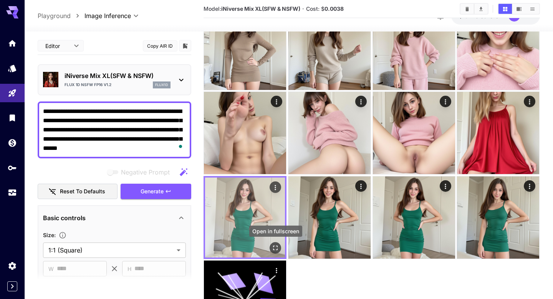
click at [274, 243] on button "Open in fullscreen" at bounding box center [276, 248] width 12 height 12
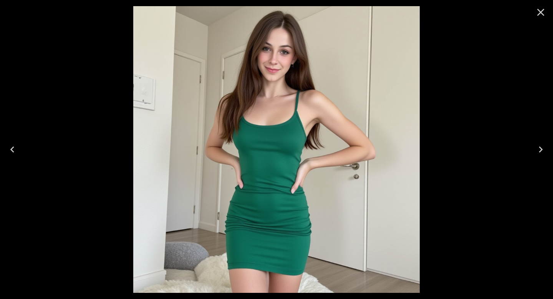
click at [10, 147] on icon "Previous" at bounding box center [12, 149] width 12 height 12
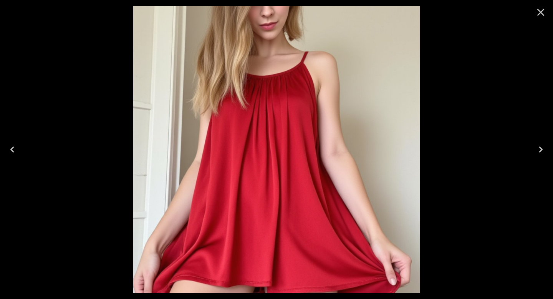
click at [10, 147] on icon "Previous" at bounding box center [12, 149] width 12 height 12
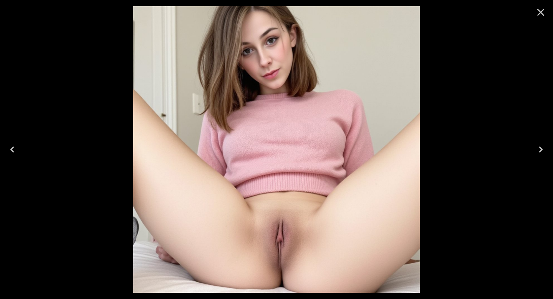
click at [10, 147] on icon "Previous" at bounding box center [12, 149] width 12 height 12
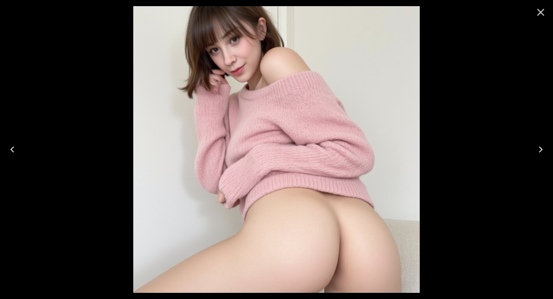
click at [10, 147] on icon "Previous" at bounding box center [12, 149] width 12 height 12
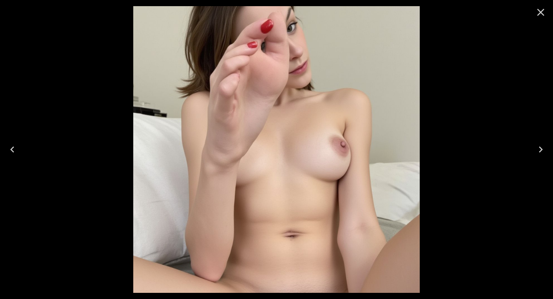
click at [10, 147] on icon "Previous" at bounding box center [12, 149] width 12 height 12
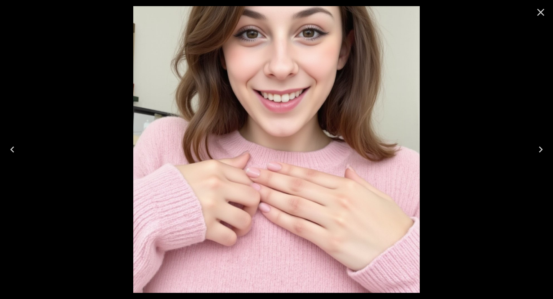
click at [10, 147] on icon "Previous" at bounding box center [12, 149] width 12 height 12
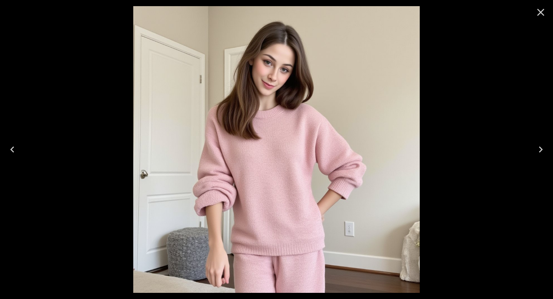
click at [10, 147] on icon "Previous" at bounding box center [12, 149] width 12 height 12
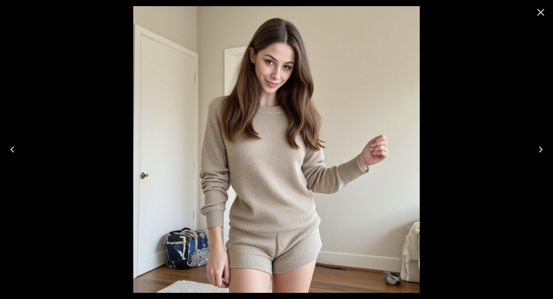
click at [10, 147] on icon "Previous" at bounding box center [12, 149] width 12 height 12
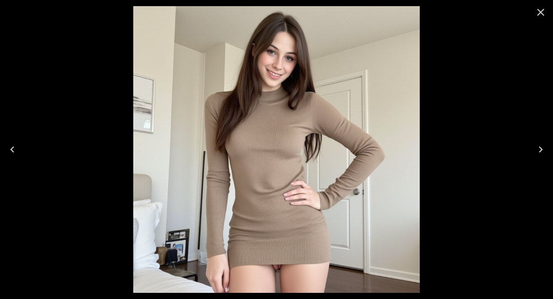
click at [10, 147] on icon "Previous" at bounding box center [12, 149] width 12 height 12
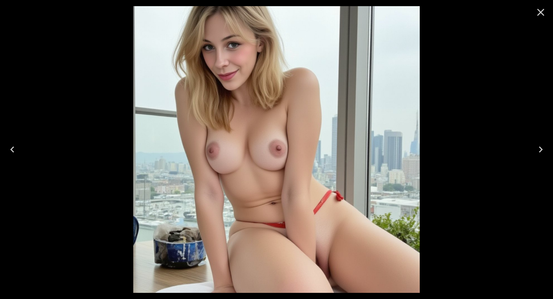
click at [10, 147] on icon "Previous" at bounding box center [12, 149] width 12 height 12
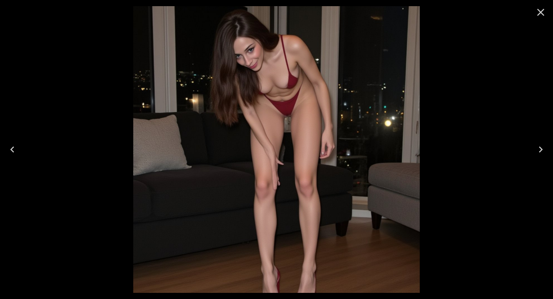
click at [10, 147] on icon "Previous" at bounding box center [12, 149] width 12 height 12
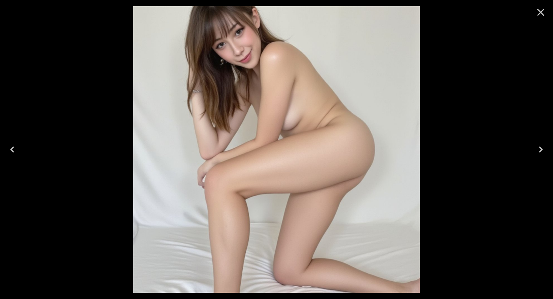
click at [10, 147] on icon "Previous" at bounding box center [12, 149] width 12 height 12
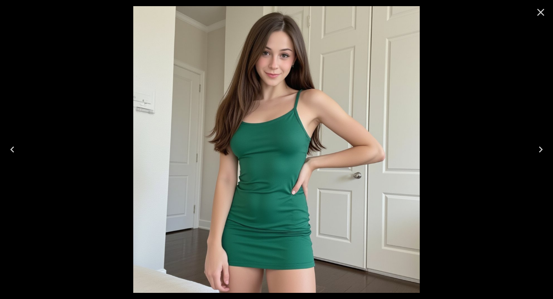
click at [10, 147] on icon "Previous" at bounding box center [12, 149] width 12 height 12
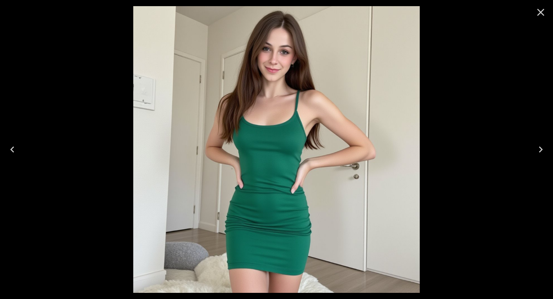
click at [10, 147] on icon "Previous" at bounding box center [12, 149] width 12 height 12
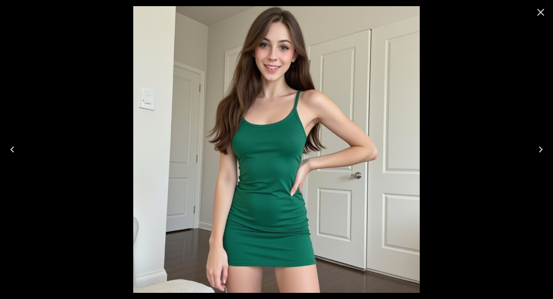
click at [10, 147] on icon "Previous" at bounding box center [12, 149] width 12 height 12
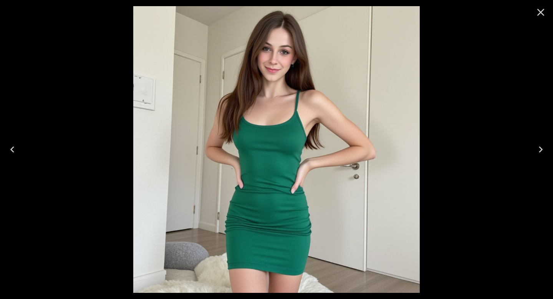
click at [533, 11] on button "Close" at bounding box center [540, 12] width 18 height 18
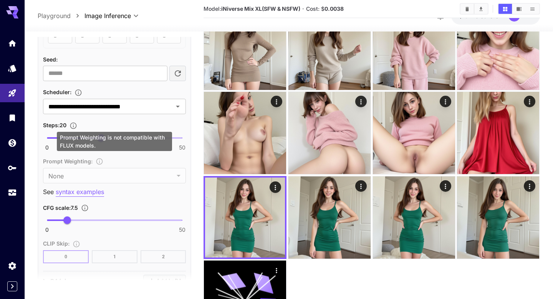
scroll to position [484, 0]
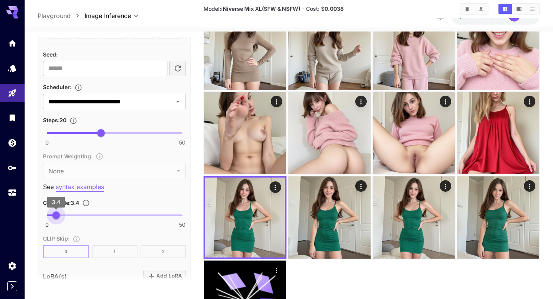
type input "***"
drag, startPoint x: 66, startPoint y: 212, endPoint x: 56, endPoint y: 214, distance: 9.8
click at [56, 214] on span "3.5" at bounding box center [57, 215] width 8 height 8
type input "**"
drag, startPoint x: 98, startPoint y: 128, endPoint x: 123, endPoint y: 131, distance: 25.4
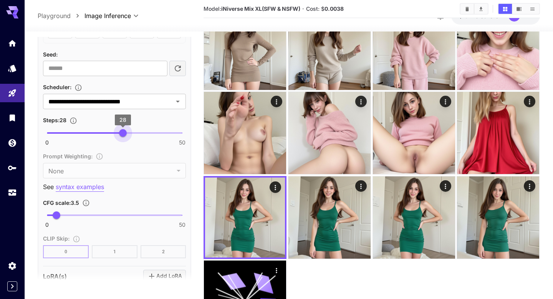
click at [123, 131] on span "28" at bounding box center [123, 133] width 8 height 8
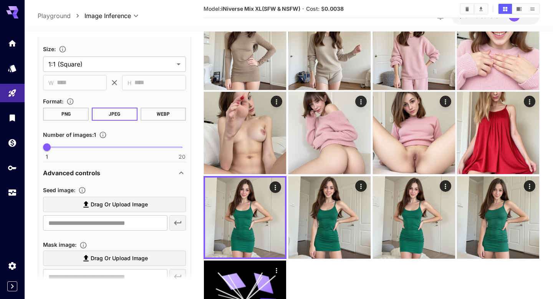
scroll to position [184, 0]
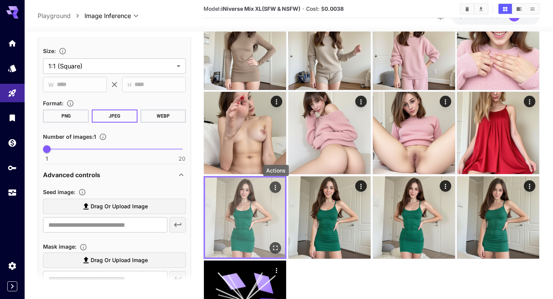
click at [272, 189] on icon "Actions" at bounding box center [276, 188] width 8 height 8
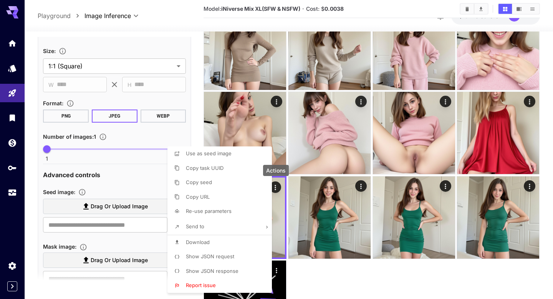
click at [210, 251] on li "Show JSON request" at bounding box center [221, 256] width 109 height 15
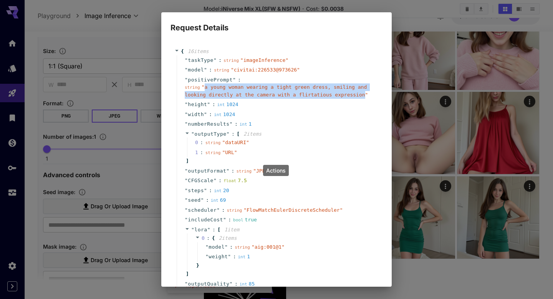
drag, startPoint x: 364, startPoint y: 94, endPoint x: 205, endPoint y: 90, distance: 159.4
click at [205, 90] on div "string " a young woman wearing a tight green dress, smiling and looking directl…" at bounding box center [280, 90] width 190 height 15
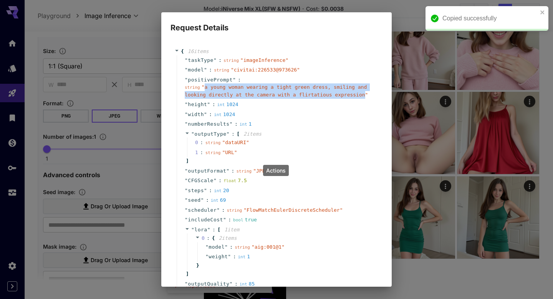
copy span "a young woman wearing a tight green dress, smiling and looking directly at the …"
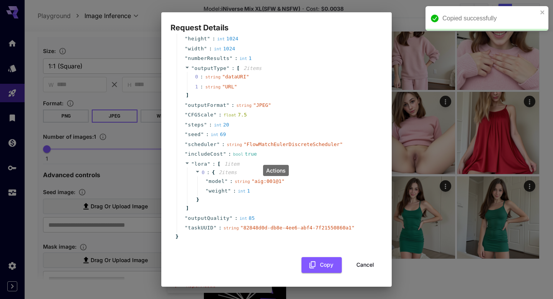
click at [364, 265] on button "Cancel" at bounding box center [365, 265] width 35 height 16
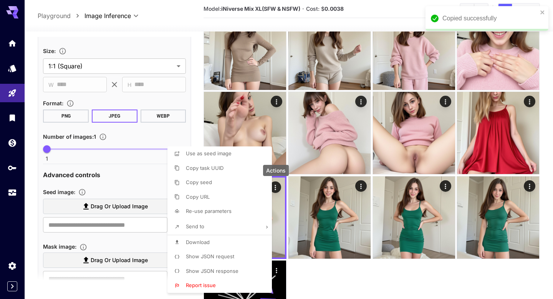
click at [199, 77] on div at bounding box center [276, 149] width 553 height 299
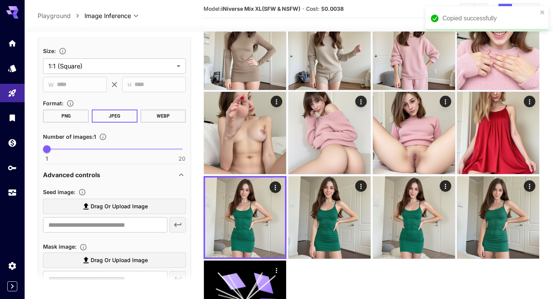
scroll to position [0, 0]
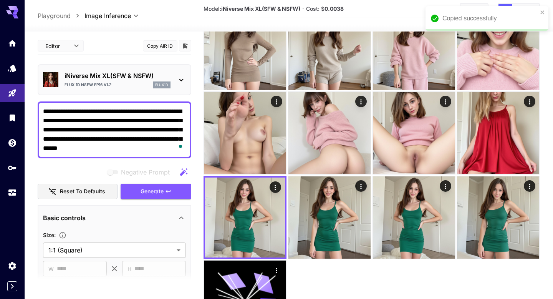
click at [115, 131] on textarea "**********" at bounding box center [114, 130] width 143 height 46
paste textarea "To enrich screen reader interactions, please activate Accessibility in Grammarl…"
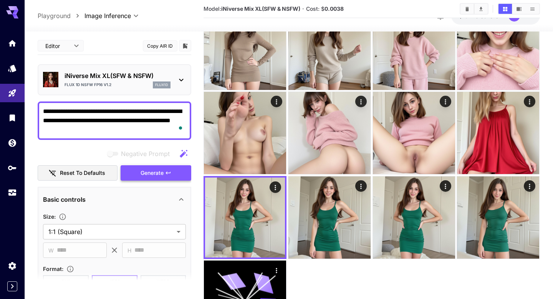
click at [151, 174] on span "Generate" at bounding box center [152, 173] width 23 height 10
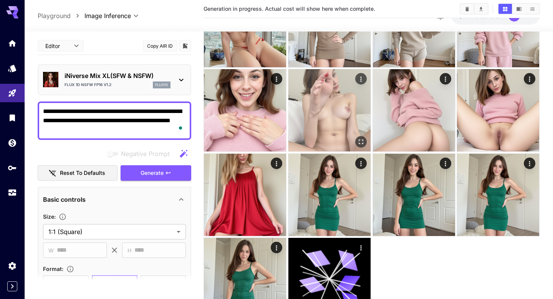
scroll to position [164, 0]
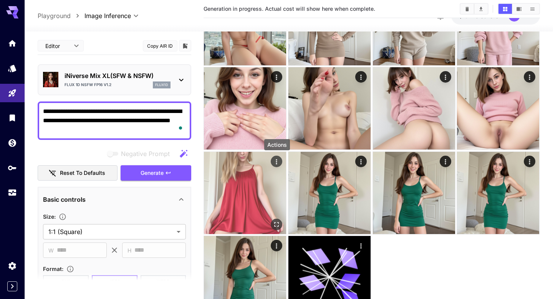
click at [273, 163] on icon "Actions" at bounding box center [277, 162] width 8 height 8
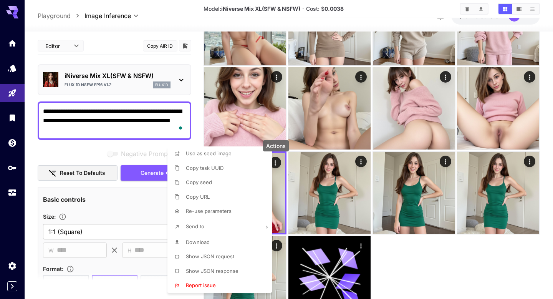
click at [228, 257] on span "Show JSON request" at bounding box center [210, 256] width 48 height 6
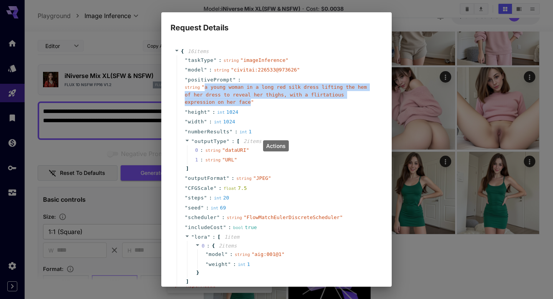
drag, startPoint x: 252, startPoint y: 102, endPoint x: 204, endPoint y: 90, distance: 48.7
click at [204, 90] on div "string " a young woman in a long red silk dress lifting the hem of her dress to…" at bounding box center [280, 94] width 190 height 23
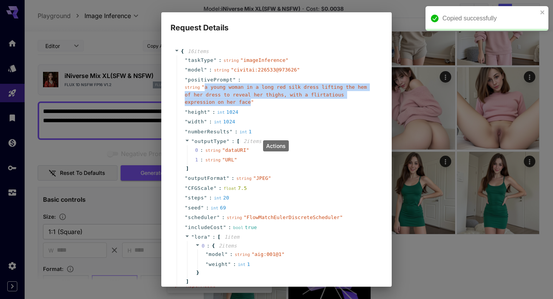
copy span "a young woman in a long red silk dress lifting the hem of her dress to reveal h…"
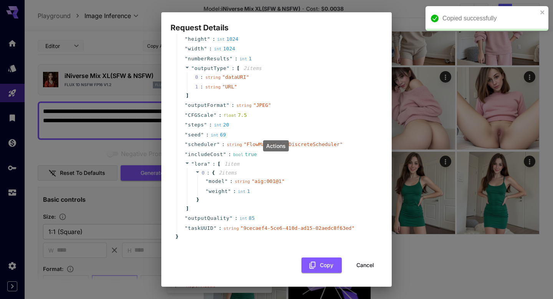
click at [362, 265] on button "Cancel" at bounding box center [365, 265] width 35 height 16
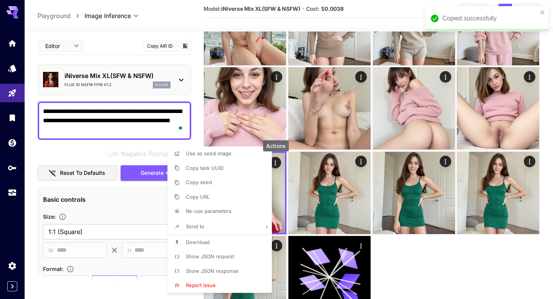
click at [142, 119] on div at bounding box center [276, 149] width 553 height 299
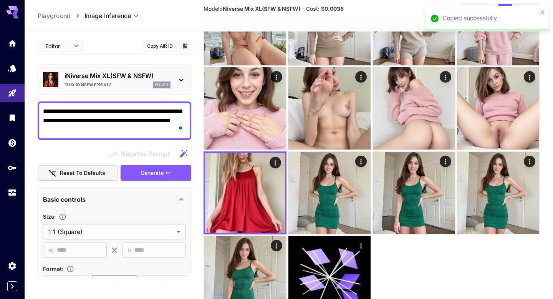
click at [142, 119] on div at bounding box center [276, 149] width 553 height 299
click at [142, 119] on textarea "**********" at bounding box center [114, 121] width 143 height 28
paste textarea "**********"
click at [163, 168] on span "Generate" at bounding box center [152, 173] width 23 height 10
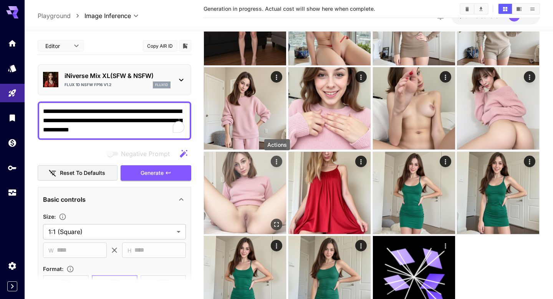
click at [273, 162] on icon "Actions" at bounding box center [277, 162] width 8 height 8
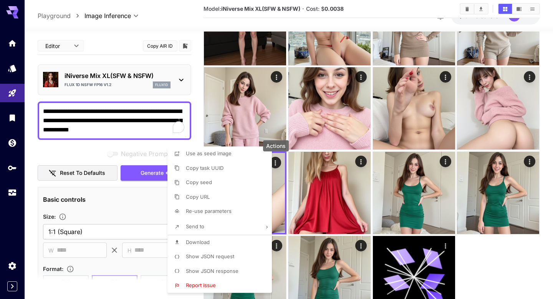
click at [220, 254] on span "Show JSON request" at bounding box center [210, 256] width 48 height 6
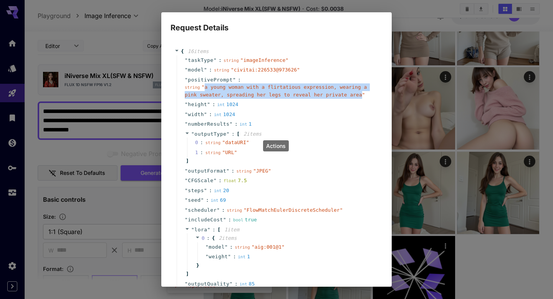
drag, startPoint x: 362, startPoint y: 95, endPoint x: 204, endPoint y: 90, distance: 158.3
click at [204, 90] on div "string " a young woman with a flirtatious expression, wearing a pink sweater, s…" at bounding box center [280, 90] width 190 height 15
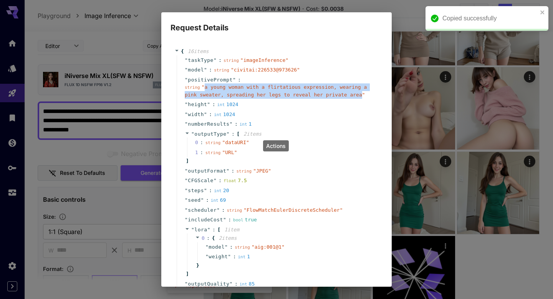
copy span "a young woman with a flirtatious expression, wearing a pink sweater, spreading …"
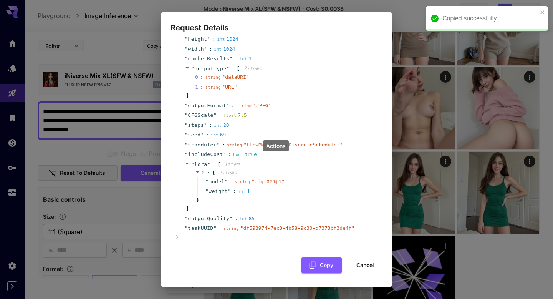
scroll to position [66, 0]
click at [364, 263] on button "Cancel" at bounding box center [365, 265] width 35 height 16
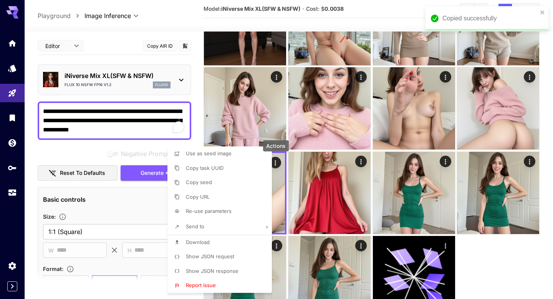
click at [113, 108] on div at bounding box center [276, 149] width 553 height 299
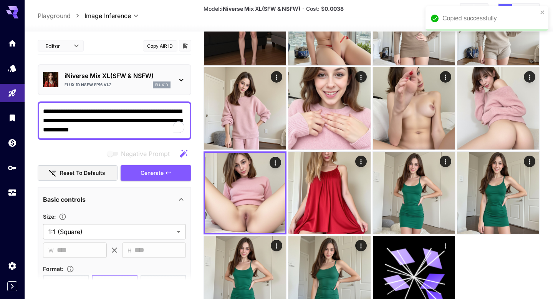
click at [113, 108] on div at bounding box center [276, 149] width 553 height 299
click at [113, 108] on textarea "**********" at bounding box center [114, 121] width 143 height 28
paste textarea "To enrich screen reader interactions, please activate Accessibility in Grammarl…"
click at [156, 173] on span "Generate" at bounding box center [152, 173] width 23 height 10
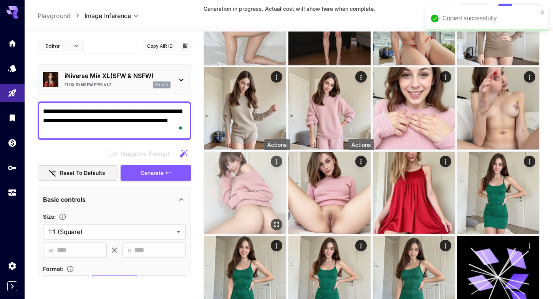
click at [274, 160] on icon "Actions" at bounding box center [277, 162] width 8 height 8
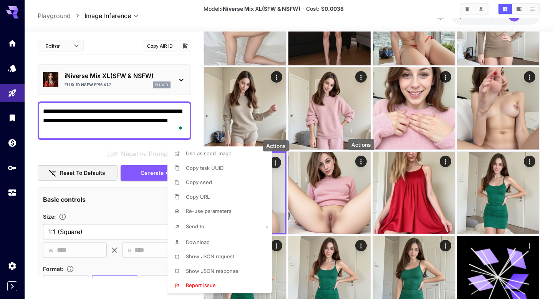
click at [217, 256] on span "Show JSON request" at bounding box center [210, 256] width 48 height 6
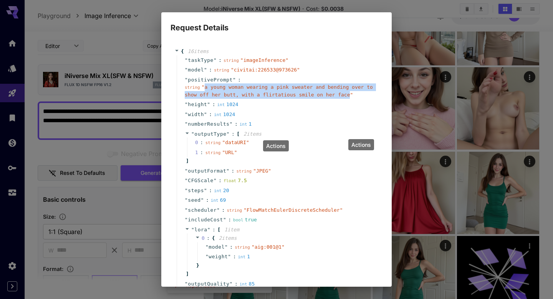
drag, startPoint x: 350, startPoint y: 95, endPoint x: 205, endPoint y: 88, distance: 145.3
click at [205, 88] on span "" a young woman wearing a pink sweater and bending over to show off her butt, w…" at bounding box center [279, 90] width 188 height 13
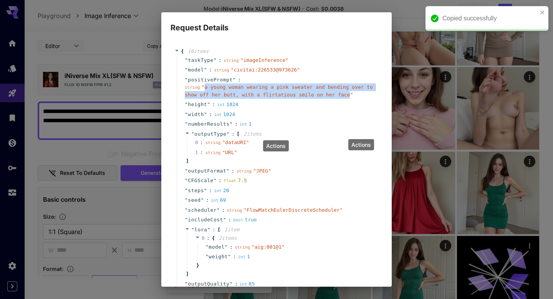
copy span "a young woman wearing a pink sweater and bending over to show off her butt, wit…"
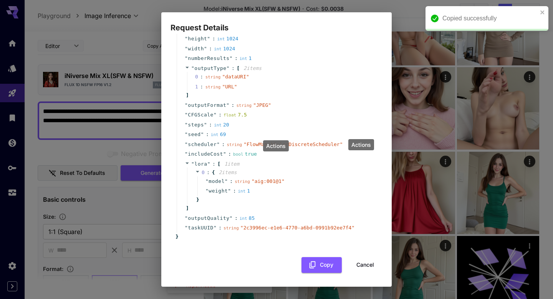
click at [365, 261] on button "Cancel" at bounding box center [365, 265] width 35 height 16
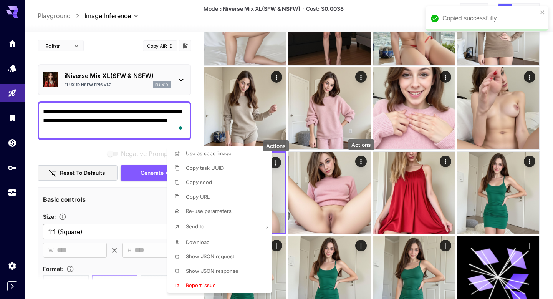
click at [153, 128] on div at bounding box center [276, 149] width 553 height 299
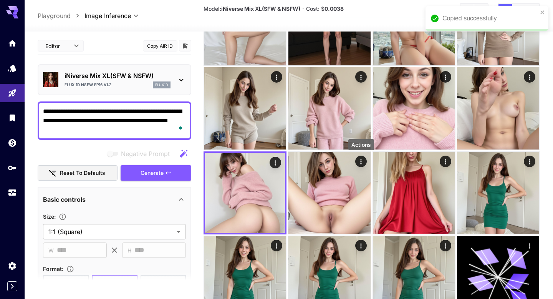
click at [153, 128] on div at bounding box center [276, 149] width 553 height 299
click at [153, 128] on textarea "**********" at bounding box center [114, 121] width 143 height 28
paste textarea "To enrich screen reader interactions, please activate Accessibility in Grammarl…"
click at [161, 172] on span "Generate" at bounding box center [152, 173] width 23 height 10
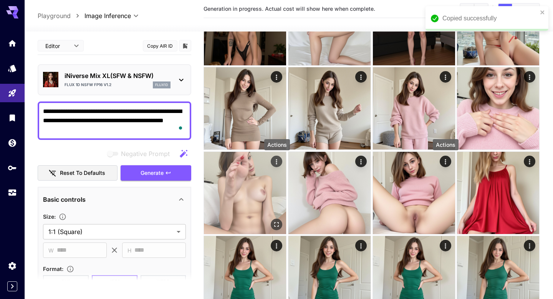
click at [278, 163] on icon "Actions" at bounding box center [277, 162] width 8 height 8
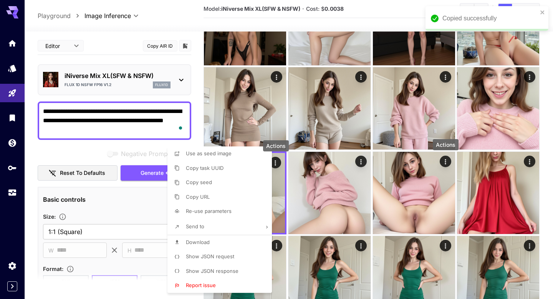
click at [212, 257] on span "Show JSON request" at bounding box center [210, 256] width 48 height 6
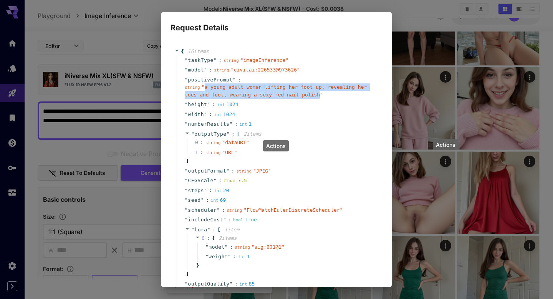
drag, startPoint x: 319, startPoint y: 94, endPoint x: 205, endPoint y: 88, distance: 114.6
click at [205, 88] on span "" a young adult woman lifting her foot up, revealing her toes and foot, wearing…" at bounding box center [276, 90] width 182 height 13
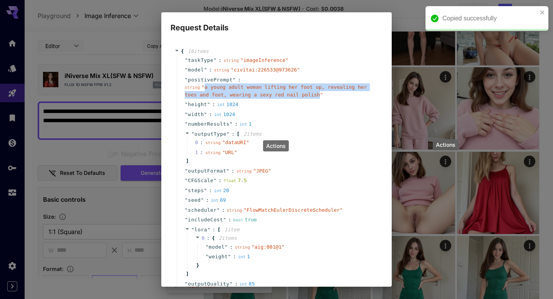
copy span "a young adult woman lifting her foot up, revealing her toes and foot, wearing a…"
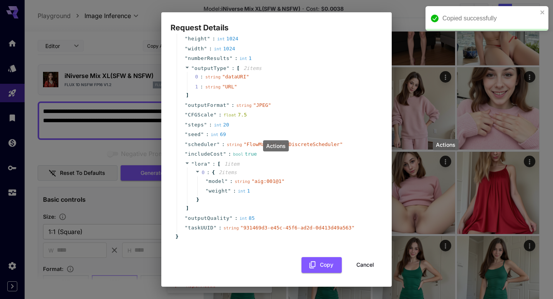
click at [354, 262] on button "Cancel" at bounding box center [365, 265] width 35 height 16
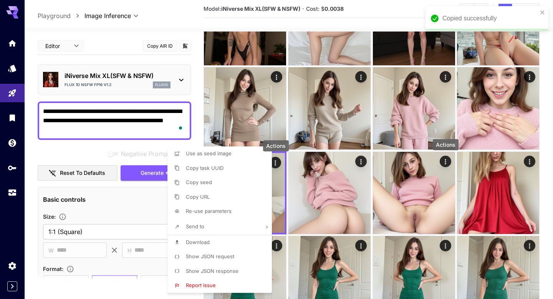
click at [121, 116] on div at bounding box center [276, 149] width 553 height 299
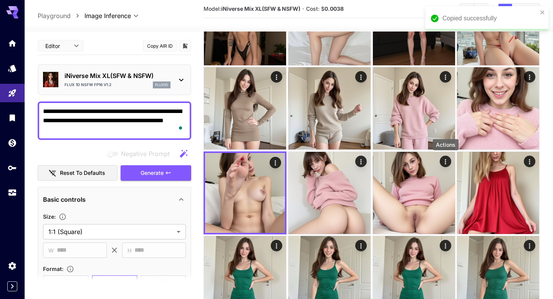
click at [121, 116] on textarea "**********" at bounding box center [114, 121] width 143 height 28
paste textarea "To enrich screen reader interactions, please activate Accessibility in Grammarl…"
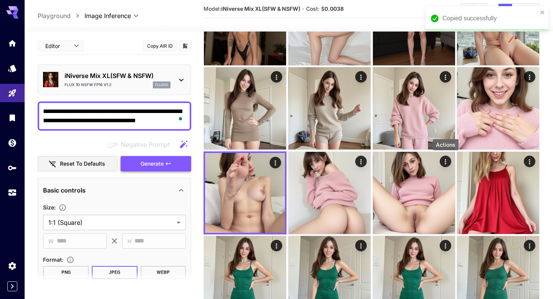
click at [143, 160] on span "Generate" at bounding box center [152, 164] width 23 height 10
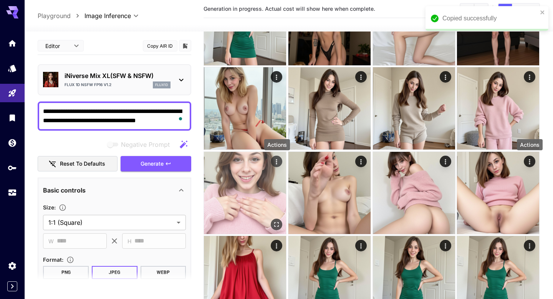
click at [274, 160] on icon "Actions" at bounding box center [277, 162] width 8 height 8
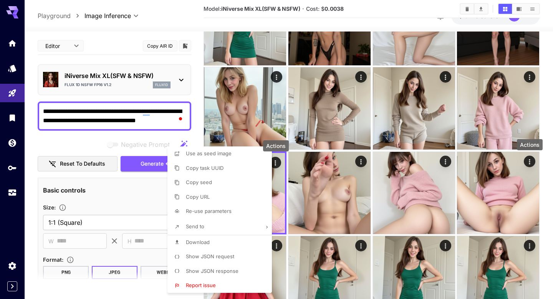
click at [214, 252] on li "Show JSON request" at bounding box center [221, 256] width 109 height 15
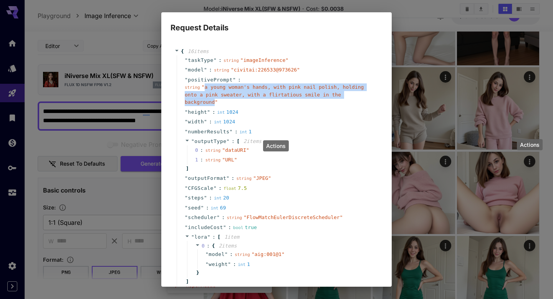
drag, startPoint x: 215, startPoint y: 101, endPoint x: 205, endPoint y: 90, distance: 15.0
click at [205, 90] on div "string " a young woman's hands, with pink nail polish, holding onto a pink swea…" at bounding box center [280, 94] width 190 height 23
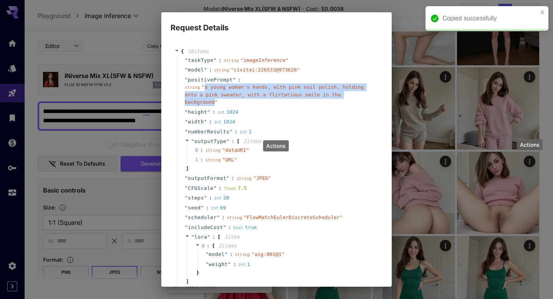
copy span "a young woman's hands, with pink nail polish, holding onto a pink sweater, with…"
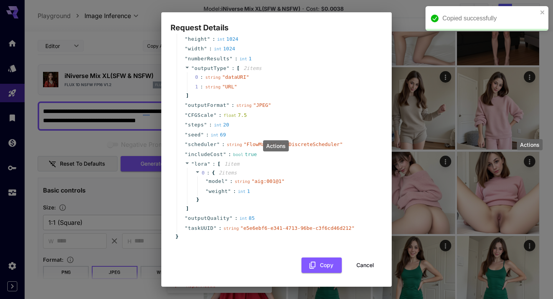
click at [350, 263] on button "Cancel" at bounding box center [365, 265] width 35 height 16
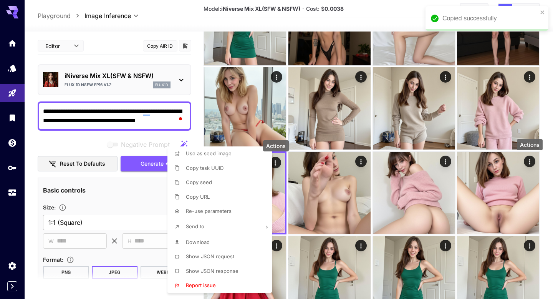
click at [117, 117] on div at bounding box center [276, 149] width 553 height 299
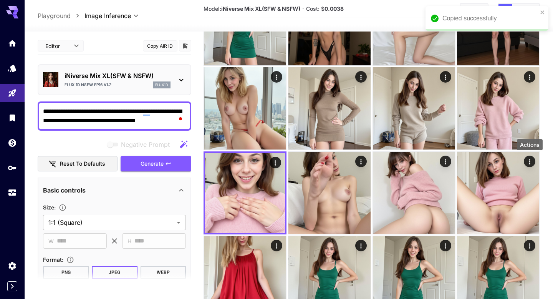
click at [117, 117] on div at bounding box center [276, 149] width 553 height 299
click at [117, 117] on textarea "**********" at bounding box center [114, 116] width 143 height 18
paste textarea "**********"
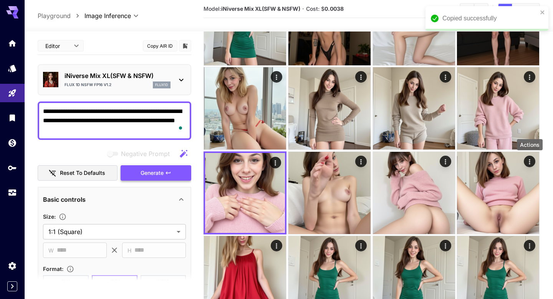
click at [157, 175] on span "Generate" at bounding box center [152, 173] width 23 height 10
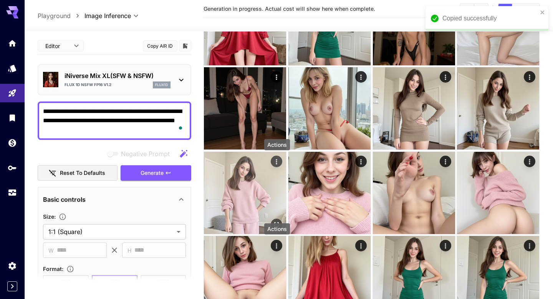
click at [275, 164] on icon "Actions" at bounding box center [277, 162] width 8 height 8
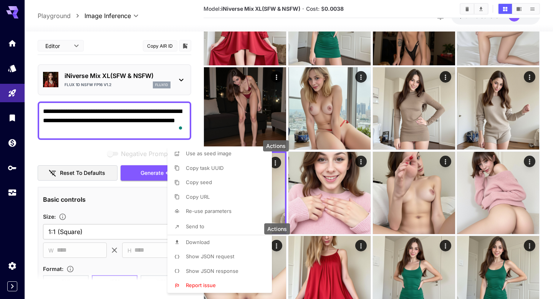
click at [216, 254] on span "Show JSON request" at bounding box center [210, 256] width 48 height 6
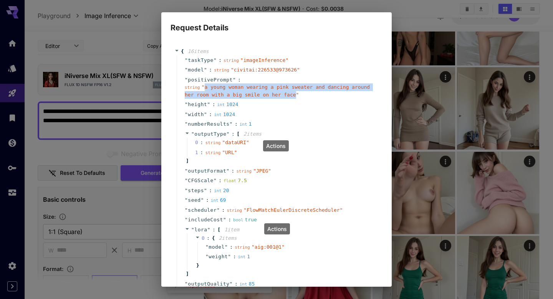
drag, startPoint x: 296, startPoint y: 95, endPoint x: 204, endPoint y: 90, distance: 92.3
click at [204, 90] on div "string " a young woman wearing a pink sweater and dancing around her room with …" at bounding box center [280, 90] width 190 height 15
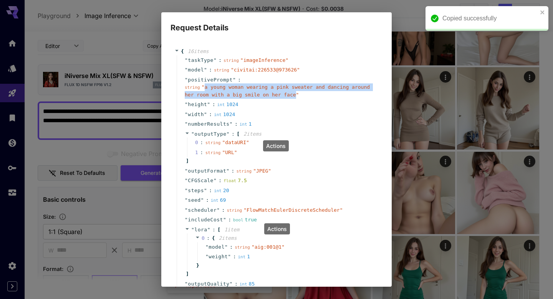
copy span "a young woman wearing a pink sweater and dancing around her room with a big smi…"
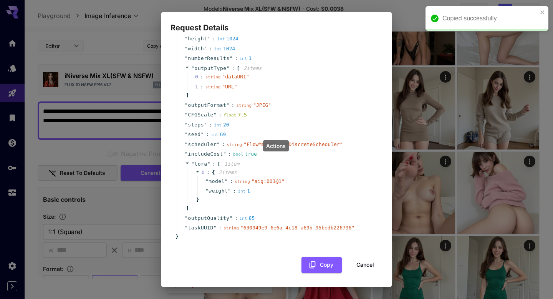
click at [359, 266] on button "Cancel" at bounding box center [365, 265] width 35 height 16
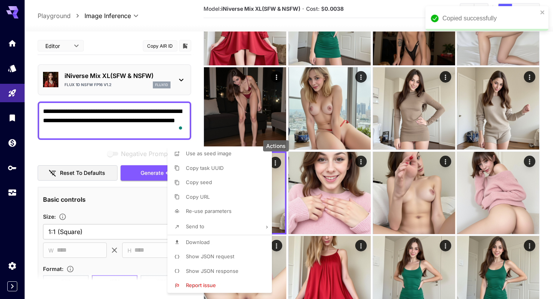
click at [138, 123] on div at bounding box center [276, 149] width 553 height 299
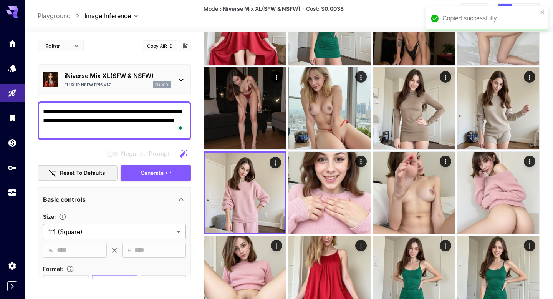
click at [138, 123] on textarea "**********" at bounding box center [114, 121] width 143 height 28
paste textarea "To enrich screen reader interactions, please activate Accessibility in Grammarl…"
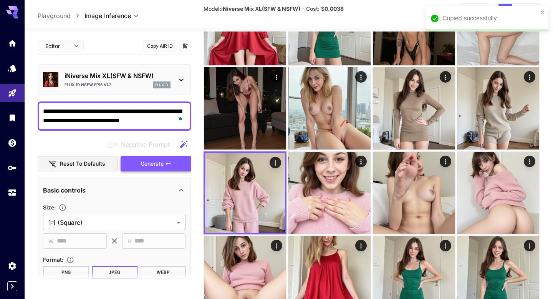
click at [151, 162] on span "Generate" at bounding box center [152, 164] width 23 height 10
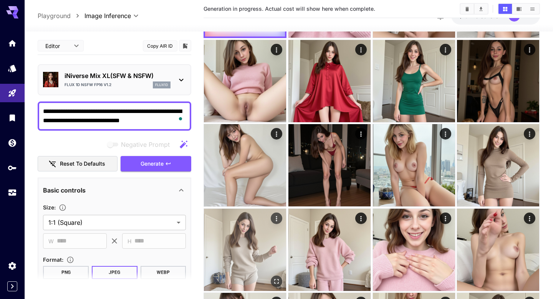
scroll to position [108, 0]
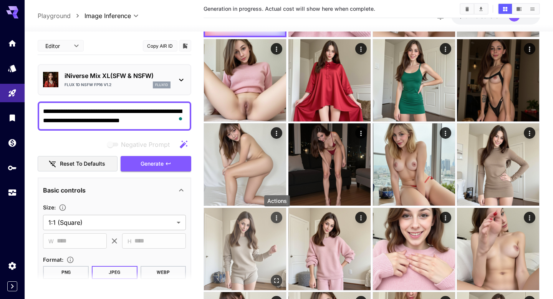
click at [275, 217] on icon "Actions" at bounding box center [277, 218] width 8 height 8
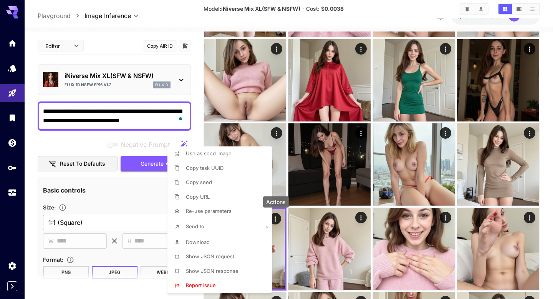
click at [223, 253] on span "Show JSON request" at bounding box center [210, 256] width 48 height 6
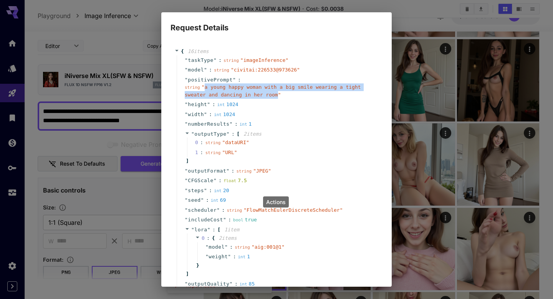
drag, startPoint x: 279, startPoint y: 94, endPoint x: 204, endPoint y: 88, distance: 74.7
click at [204, 88] on span "" a young happy woman with a big smile wearing a tight sweater and dancing in h…" at bounding box center [273, 90] width 176 height 13
copy span "a young happy woman with a big smile wearing a tight sweater and dancing in her…"
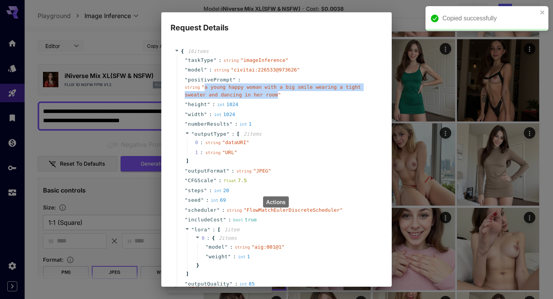
scroll to position [66, 0]
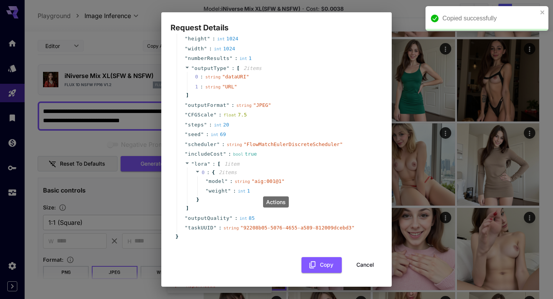
click at [357, 262] on button "Cancel" at bounding box center [365, 265] width 35 height 16
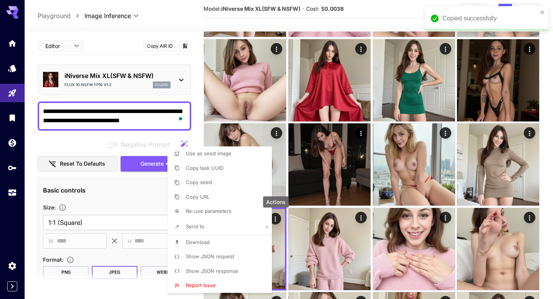
click at [140, 117] on div at bounding box center [276, 149] width 553 height 299
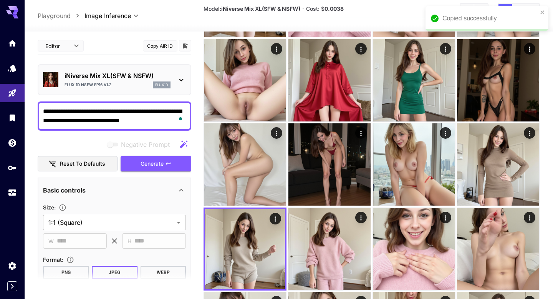
click at [140, 117] on div at bounding box center [276, 149] width 553 height 299
click at [140, 117] on textarea "**********" at bounding box center [114, 116] width 143 height 18
paste textarea "To enrich screen reader interactions, please activate Accessibility in Grammarl…"
click at [153, 164] on span "Generate" at bounding box center [152, 164] width 23 height 10
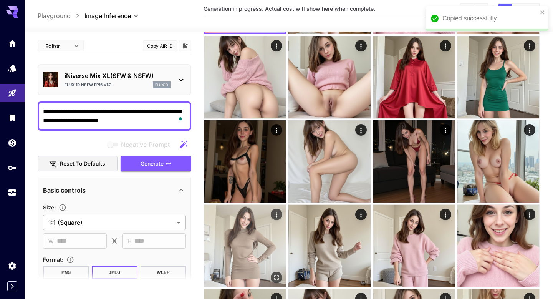
scroll to position [110, 0]
click at [275, 214] on icon "Actions" at bounding box center [277, 215] width 8 height 8
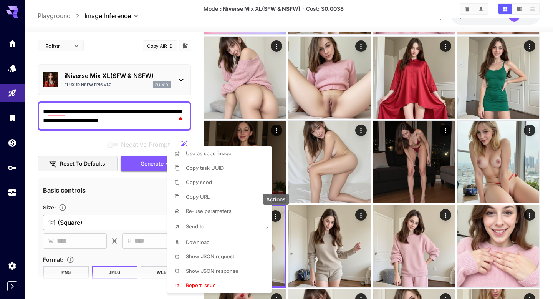
click at [225, 250] on li "Show JSON request" at bounding box center [221, 256] width 109 height 15
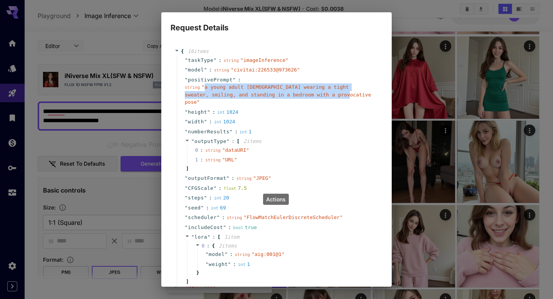
drag, startPoint x: 333, startPoint y: 96, endPoint x: 204, endPoint y: 87, distance: 128.5
click at [204, 87] on span "" a young adult female wearing a tight sweater, smiling, and standing in a bedr…" at bounding box center [278, 94] width 186 height 21
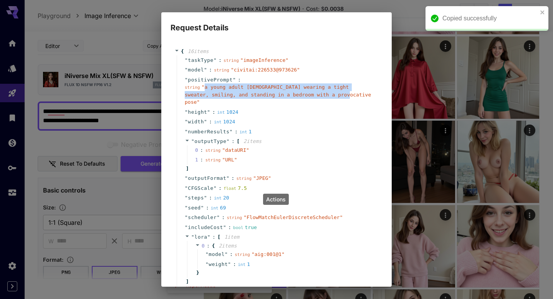
copy span "a young adult female wearing a tight sweater, smiling, and standing in a bedroo…"
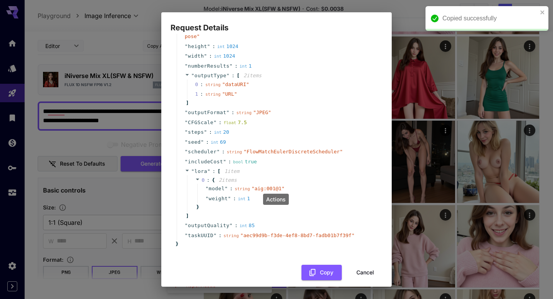
click at [366, 265] on button "Cancel" at bounding box center [365, 273] width 35 height 16
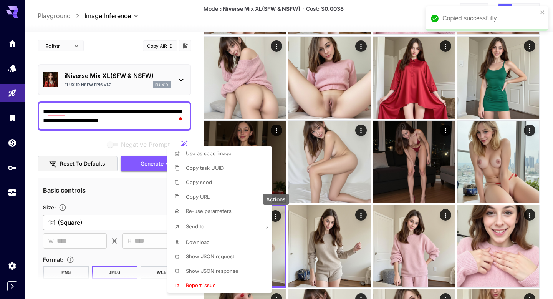
click at [154, 112] on div at bounding box center [276, 149] width 553 height 299
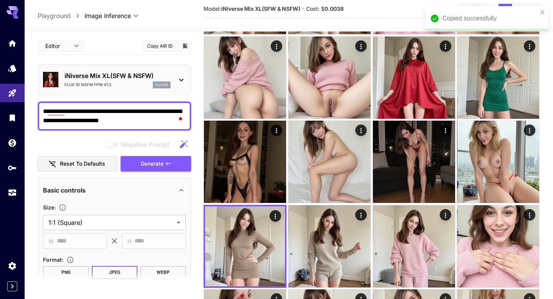
click at [154, 112] on div at bounding box center [276, 149] width 553 height 299
click at [154, 112] on textarea "**********" at bounding box center [114, 116] width 143 height 18
paste textarea "**********"
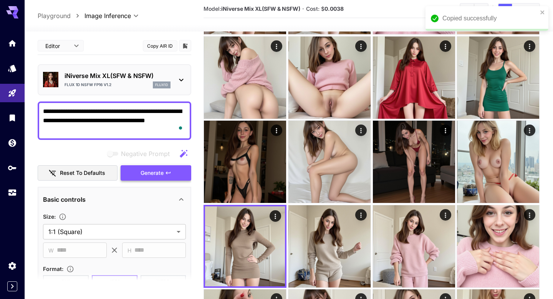
click at [166, 173] on icon "button" at bounding box center [168, 173] width 6 height 6
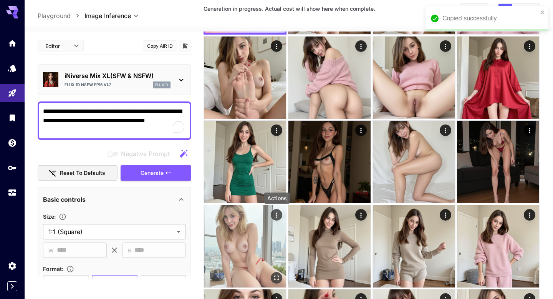
click at [275, 218] on icon "Actions" at bounding box center [277, 215] width 8 height 8
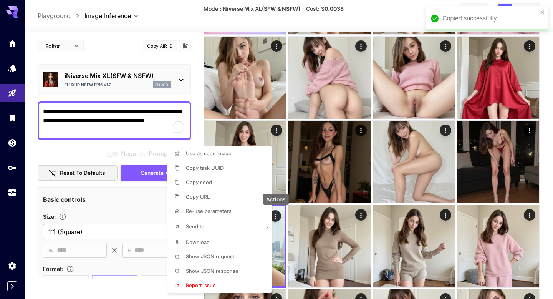
click at [235, 250] on li "Show JSON request" at bounding box center [221, 256] width 109 height 15
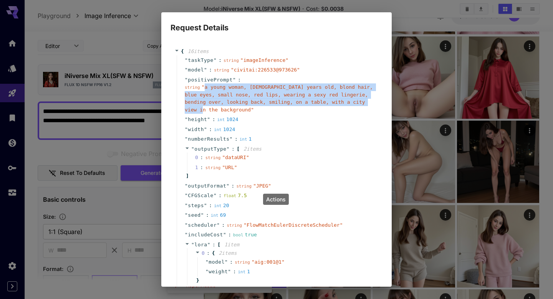
drag, startPoint x: 227, startPoint y: 109, endPoint x: 206, endPoint y: 91, distance: 28.3
click at [206, 91] on div "string " a young woman, 22 years old, blond hair, blue eyes, small nose, red li…" at bounding box center [280, 98] width 190 height 30
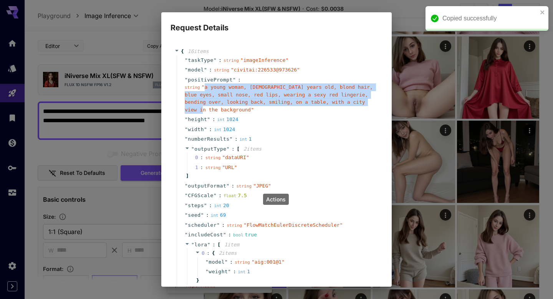
copy span "a young woman, 22 years old, blond hair, blue eyes, small nose, red lips, weari…"
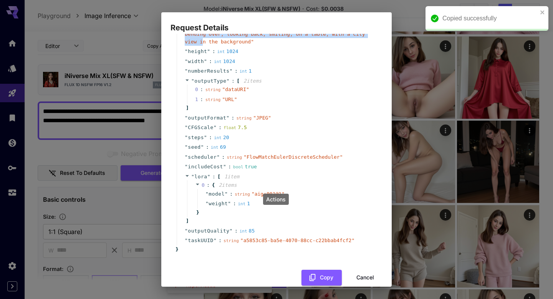
scroll to position [81, 0]
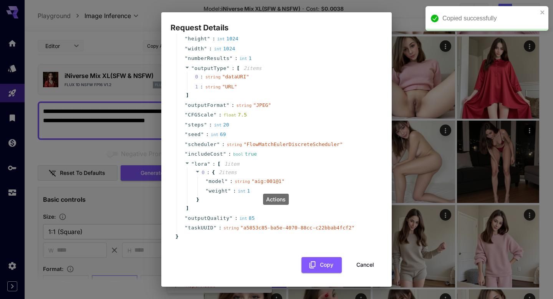
click at [359, 261] on button "Cancel" at bounding box center [365, 265] width 35 height 16
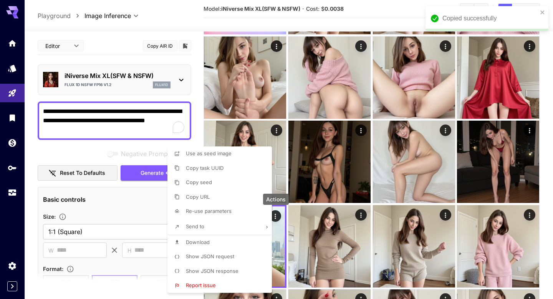
click at [122, 119] on div at bounding box center [276, 149] width 553 height 299
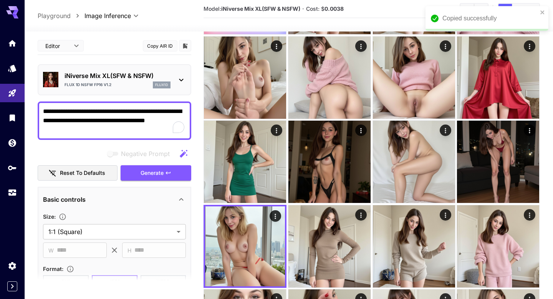
click at [122, 119] on div at bounding box center [276, 149] width 553 height 299
click at [122, 119] on textarea "**********" at bounding box center [114, 121] width 143 height 28
paste textarea "**********"
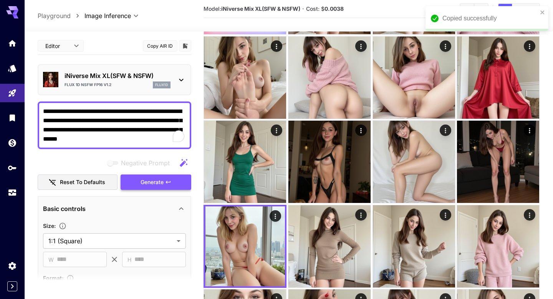
click at [148, 182] on span "Generate" at bounding box center [152, 182] width 23 height 10
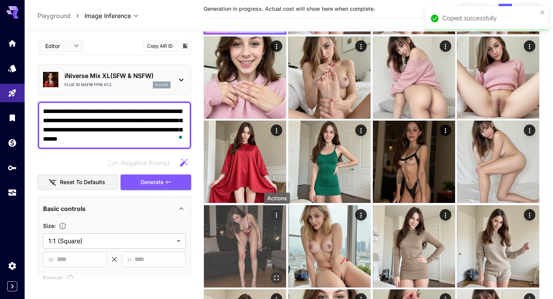
click at [278, 216] on icon "Actions" at bounding box center [277, 215] width 8 height 8
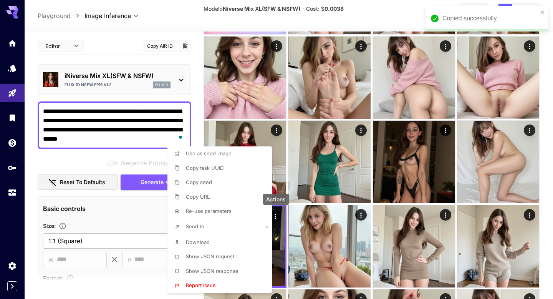
click at [230, 258] on span "Show JSON request" at bounding box center [210, 256] width 48 height 6
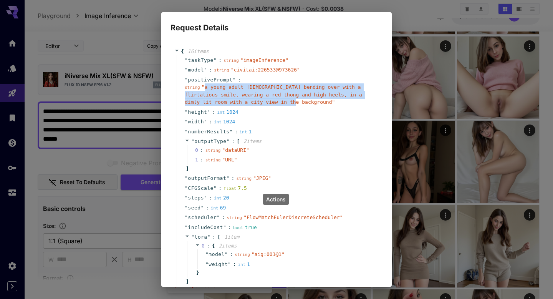
drag, startPoint x: 286, startPoint y: 102, endPoint x: 206, endPoint y: 89, distance: 81.7
click at [206, 89] on span "" a young adult female bending over with a flirtatious smile, wearing a red tho…" at bounding box center [273, 94] width 177 height 21
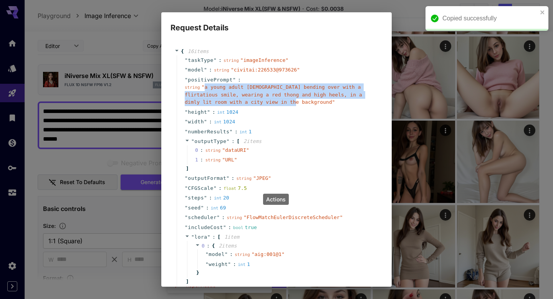
scroll to position [73, 0]
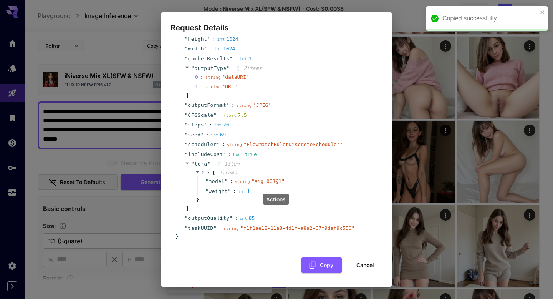
click at [358, 266] on button "Cancel" at bounding box center [365, 265] width 35 height 16
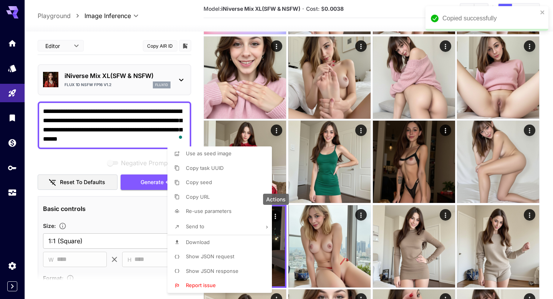
click at [135, 132] on div at bounding box center [276, 149] width 553 height 299
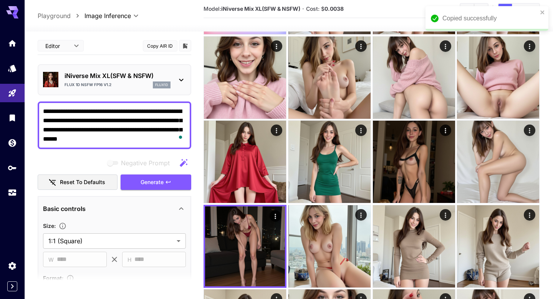
click at [135, 132] on div at bounding box center [276, 149] width 553 height 299
click at [135, 132] on textarea "**********" at bounding box center [114, 125] width 143 height 37
paste textarea "To enrich screen reader interactions, please activate Accessibility in Grammarl…"
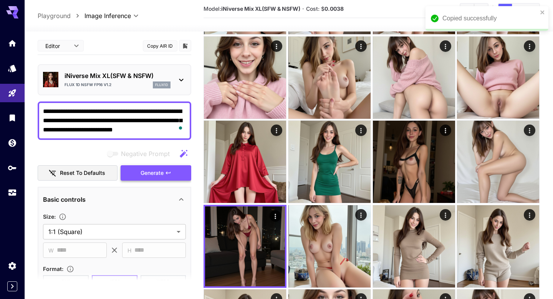
click at [164, 169] on span "Generate" at bounding box center [152, 173] width 23 height 10
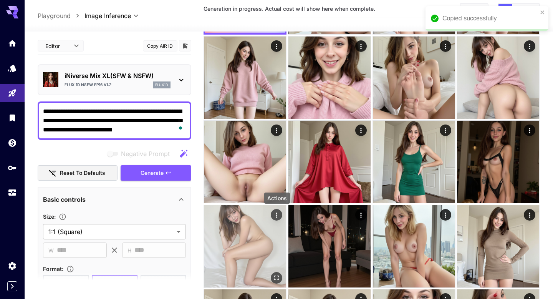
click at [278, 214] on icon "Actions" at bounding box center [277, 215] width 8 height 8
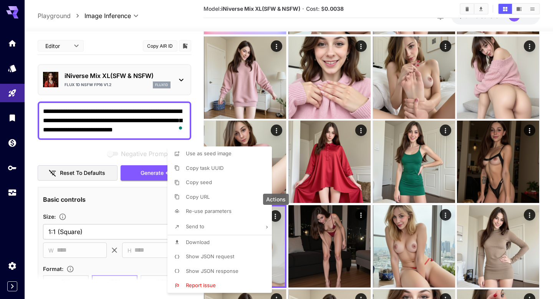
click at [232, 257] on span "Show JSON request" at bounding box center [210, 256] width 48 height 6
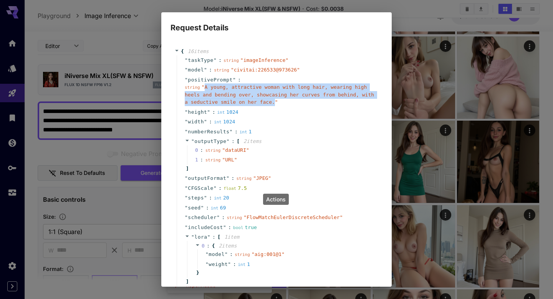
drag, startPoint x: 275, startPoint y: 103, endPoint x: 205, endPoint y: 88, distance: 71.6
click at [205, 88] on span "" A young, attractive woman with long hair, wearing high heels and bending over…" at bounding box center [279, 94] width 189 height 21
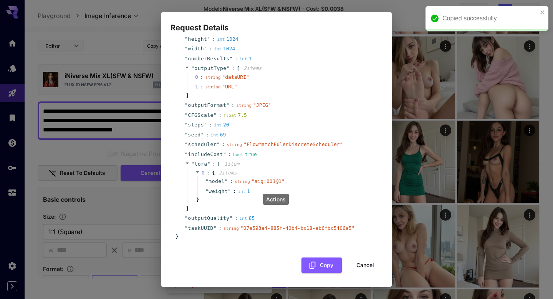
click at [362, 264] on button "Cancel" at bounding box center [365, 265] width 35 height 16
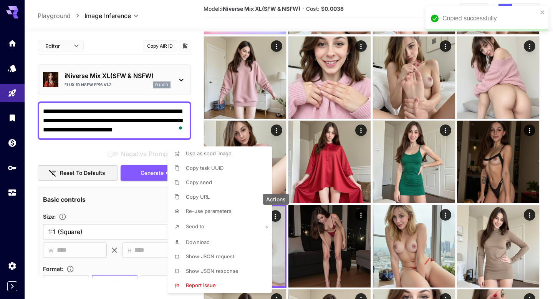
click at [136, 122] on div at bounding box center [276, 149] width 553 height 299
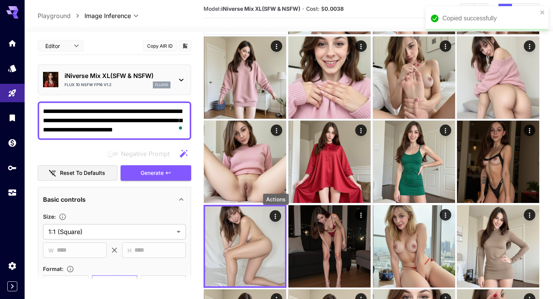
click at [136, 122] on div at bounding box center [276, 149] width 553 height 299
click at [136, 122] on textarea "**********" at bounding box center [114, 121] width 143 height 28
paste textarea "To enrich screen reader interactions, please activate Accessibility in Grammarl…"
click at [155, 173] on span "Generate" at bounding box center [152, 173] width 23 height 10
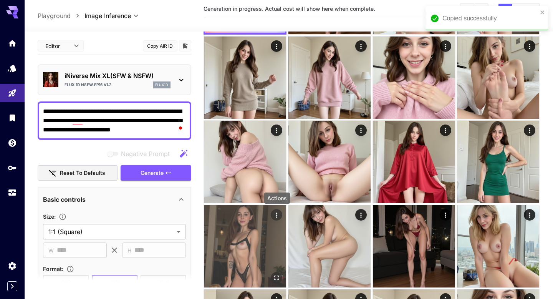
click at [274, 213] on icon "Actions" at bounding box center [277, 215] width 8 height 8
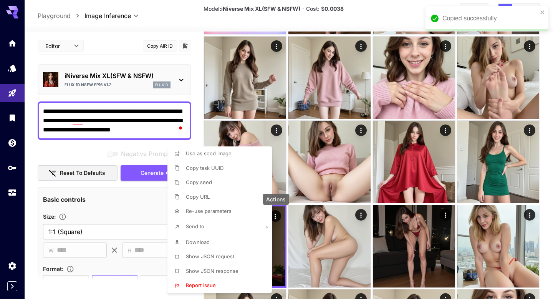
click at [221, 260] on li "Show JSON request" at bounding box center [221, 256] width 109 height 15
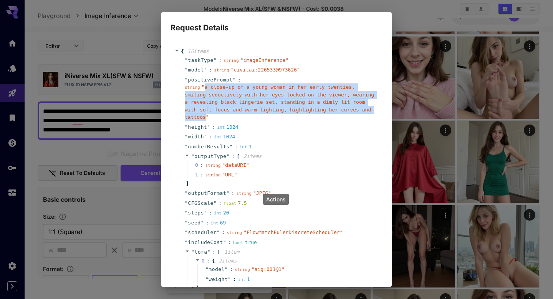
drag, startPoint x: 206, startPoint y: 118, endPoint x: 205, endPoint y: 91, distance: 27.7
click at [205, 91] on div "string " a close-up of a young woman in her early twenties, smiling seductively…" at bounding box center [280, 102] width 190 height 38
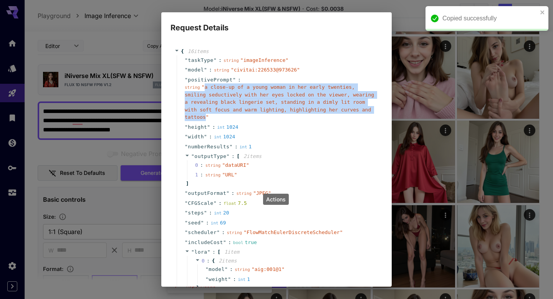
scroll to position [88, 0]
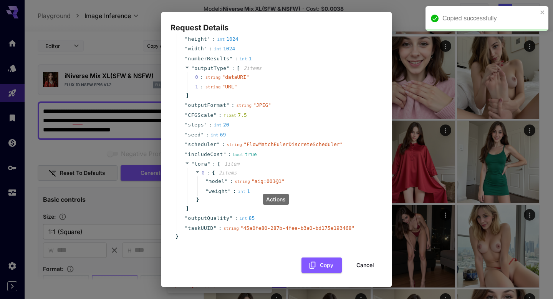
click at [372, 265] on button "Cancel" at bounding box center [365, 265] width 35 height 16
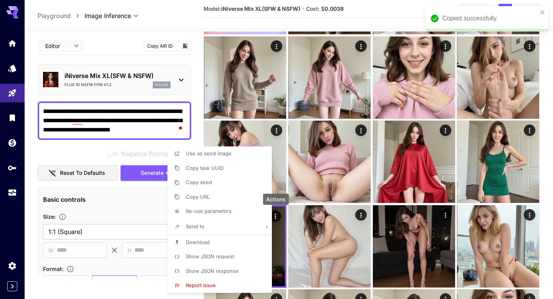
click at [152, 125] on div at bounding box center [276, 149] width 553 height 299
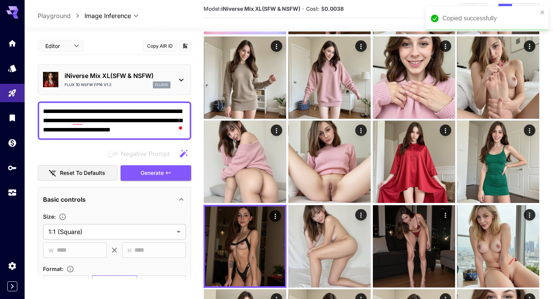
click at [152, 125] on textarea "**********" at bounding box center [114, 121] width 143 height 28
paste textarea "**********"
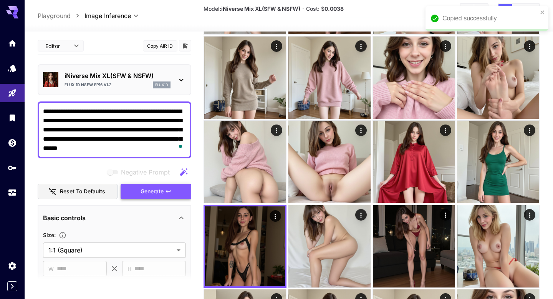
type textarea "**********"
click at [163, 189] on span "Generate" at bounding box center [152, 192] width 23 height 10
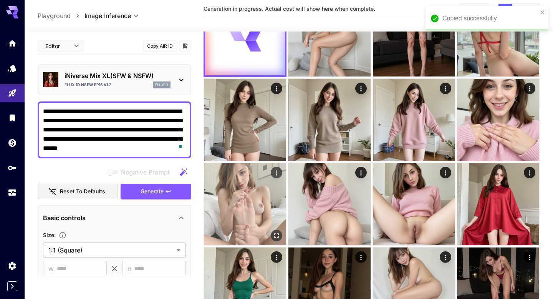
scroll to position [0, 0]
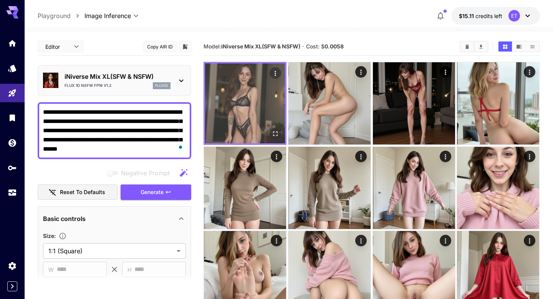
click at [258, 104] on img at bounding box center [245, 103] width 80 height 80
click at [275, 134] on icon "Open in fullscreen" at bounding box center [276, 134] width 8 height 8
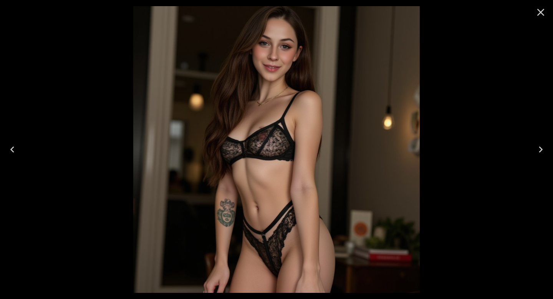
click at [547, 149] on button "Next" at bounding box center [540, 149] width 25 height 31
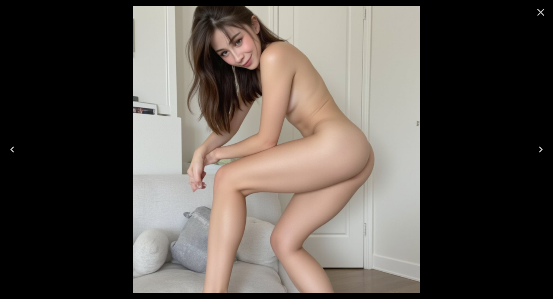
click at [547, 149] on button "Next" at bounding box center [540, 149] width 25 height 31
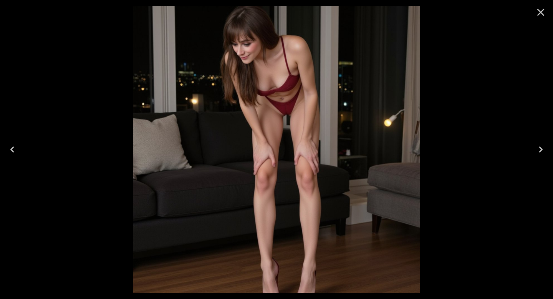
click at [547, 149] on button "Next" at bounding box center [540, 149] width 25 height 31
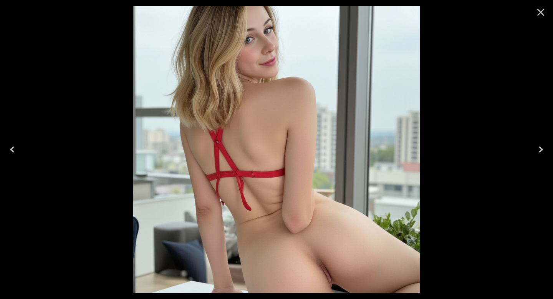
click at [547, 149] on button "Next" at bounding box center [540, 149] width 25 height 31
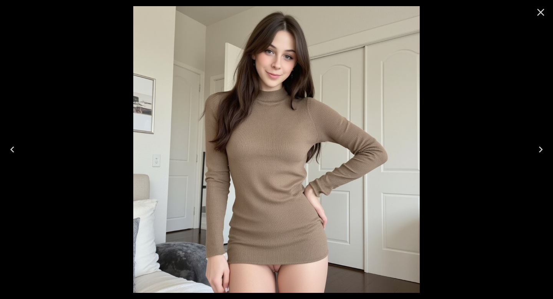
click at [547, 149] on button "Next" at bounding box center [540, 149] width 25 height 31
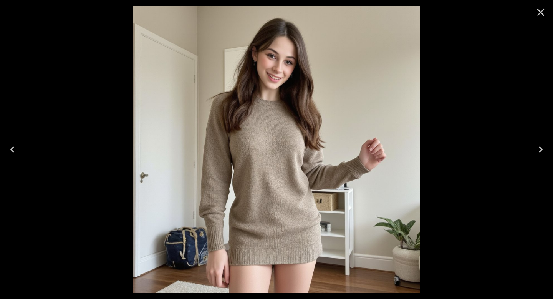
click at [547, 149] on button "Next" at bounding box center [540, 149] width 25 height 31
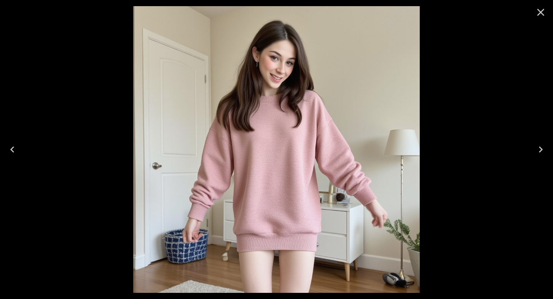
click at [547, 149] on button "Next" at bounding box center [540, 149] width 25 height 31
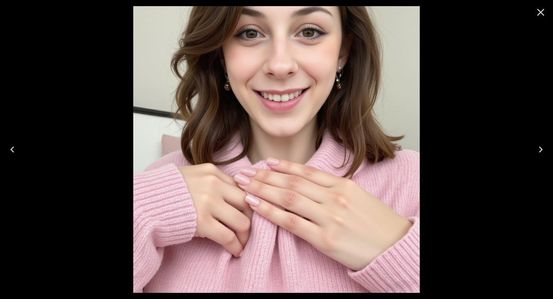
click at [547, 149] on button "Next" at bounding box center [540, 149] width 25 height 31
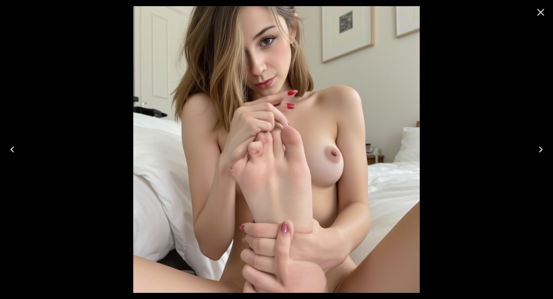
click at [547, 149] on button "Next" at bounding box center [540, 149] width 25 height 31
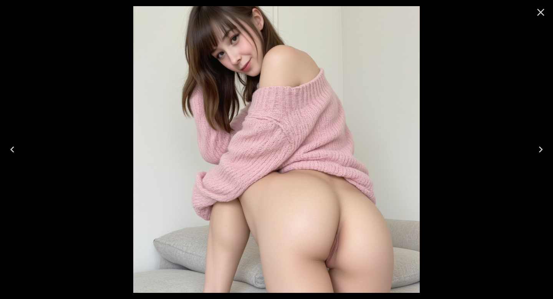
click at [547, 149] on button "Next" at bounding box center [540, 149] width 25 height 31
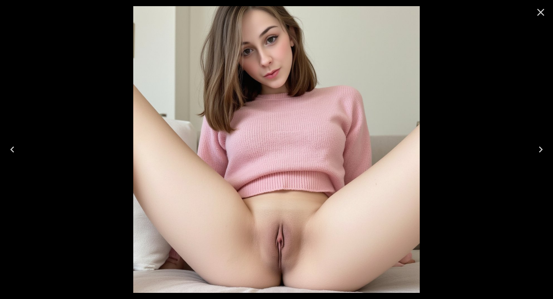
click at [547, 149] on button "Next" at bounding box center [540, 149] width 25 height 31
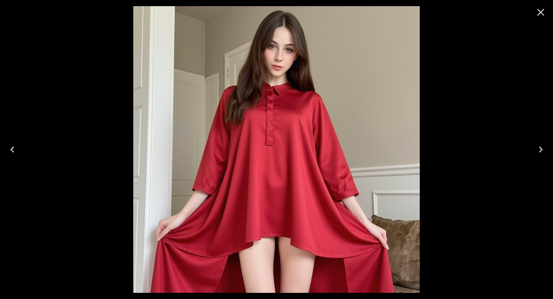
click at [547, 149] on button "Next" at bounding box center [540, 149] width 25 height 31
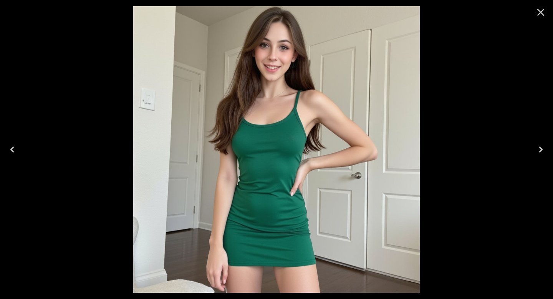
click at [547, 149] on button "Next" at bounding box center [540, 149] width 25 height 31
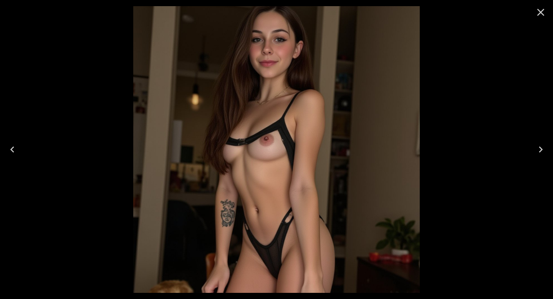
click at [547, 149] on button "Next" at bounding box center [540, 149] width 25 height 31
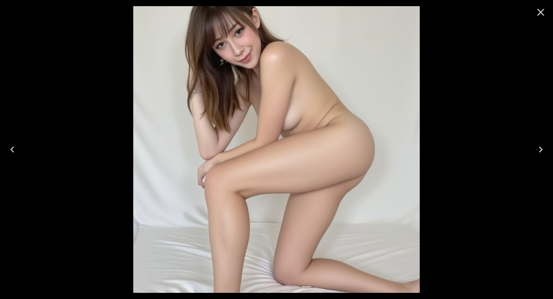
click at [547, 149] on button "Next" at bounding box center [540, 149] width 25 height 31
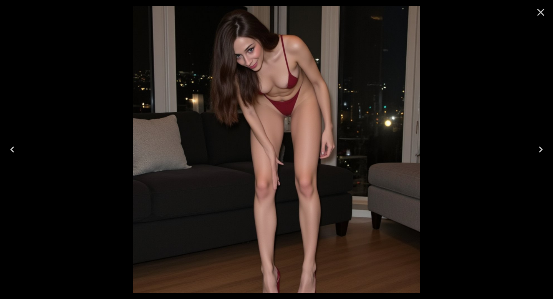
click at [547, 149] on button "Next" at bounding box center [540, 149] width 25 height 31
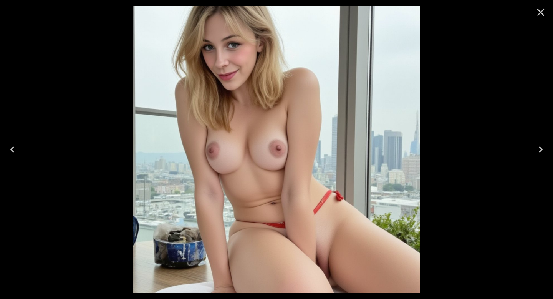
click at [547, 149] on button "Next" at bounding box center [540, 149] width 25 height 31
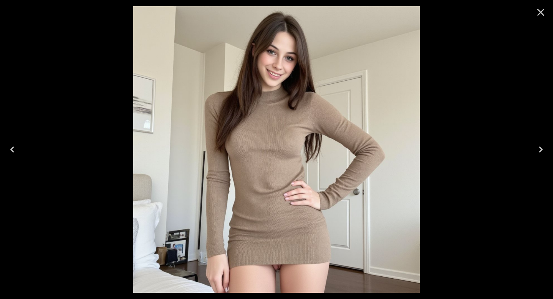
click at [547, 149] on button "Next" at bounding box center [540, 149] width 25 height 31
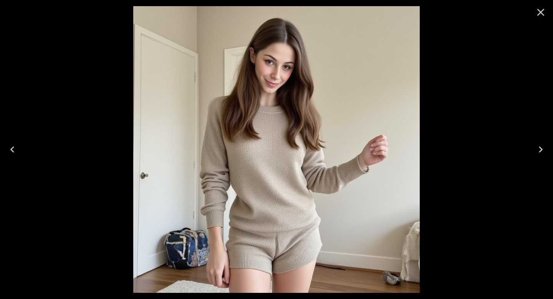
click at [547, 149] on button "Next" at bounding box center [540, 149] width 25 height 31
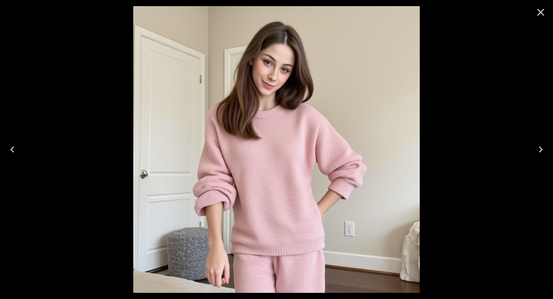
click at [547, 149] on button "Next" at bounding box center [540, 149] width 25 height 31
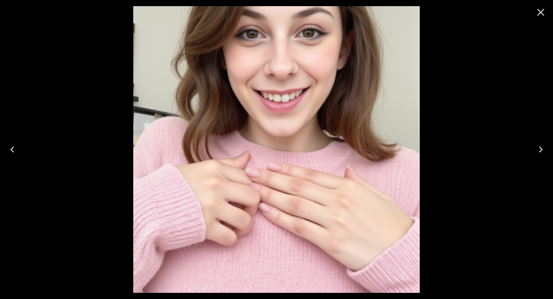
click at [547, 149] on button "Next" at bounding box center [540, 149] width 25 height 31
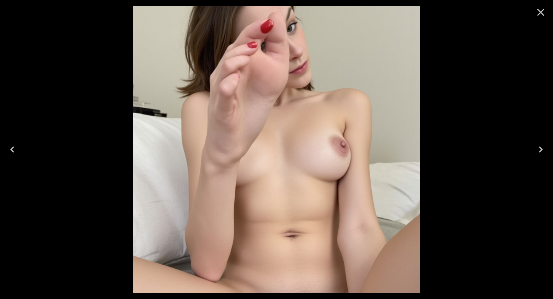
click at [547, 149] on button "Next" at bounding box center [540, 149] width 25 height 31
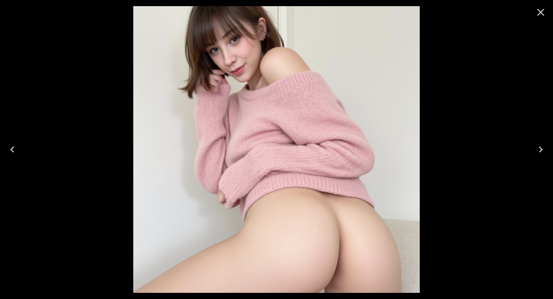
click at [547, 149] on button "Next" at bounding box center [540, 149] width 25 height 31
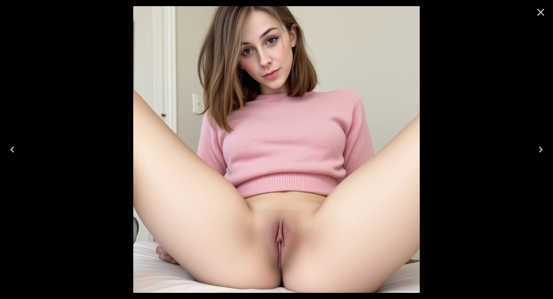
click at [547, 149] on button "Next" at bounding box center [540, 149] width 25 height 31
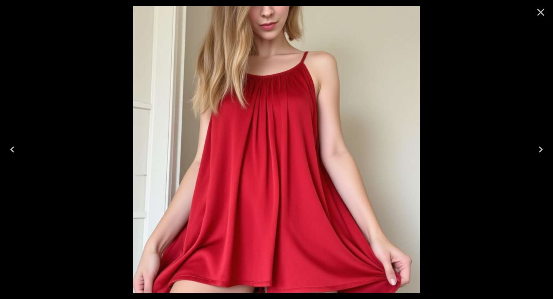
click at [547, 149] on button "Next" at bounding box center [540, 149] width 25 height 31
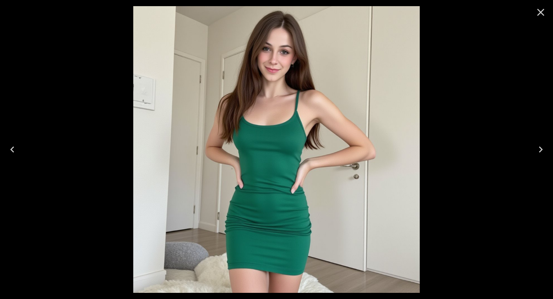
click at [547, 149] on button "Next" at bounding box center [540, 149] width 25 height 31
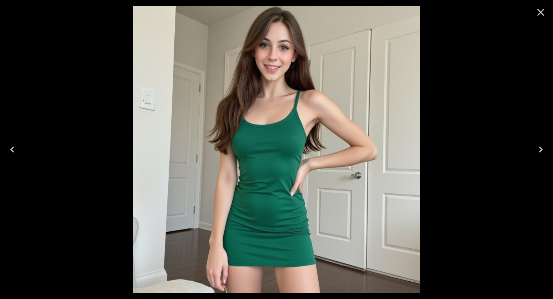
click at [547, 149] on button "Next" at bounding box center [540, 149] width 25 height 31
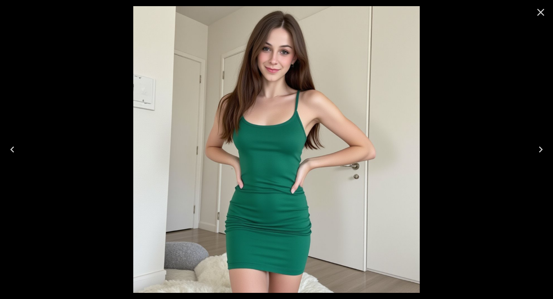
click at [538, 13] on icon "Close" at bounding box center [540, 12] width 7 height 7
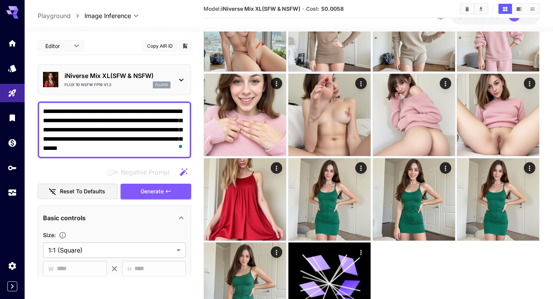
scroll to position [460, 0]
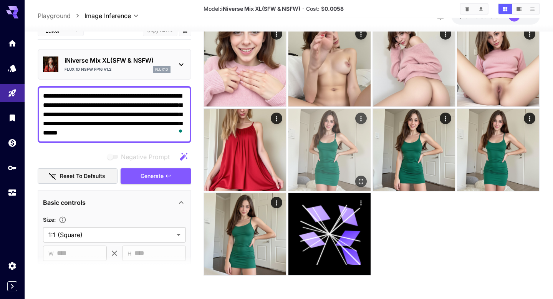
click at [325, 145] on img at bounding box center [329, 150] width 82 height 82
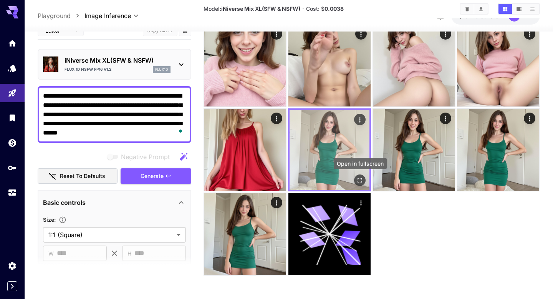
click at [357, 178] on icon "Open in fullscreen" at bounding box center [360, 180] width 8 height 8
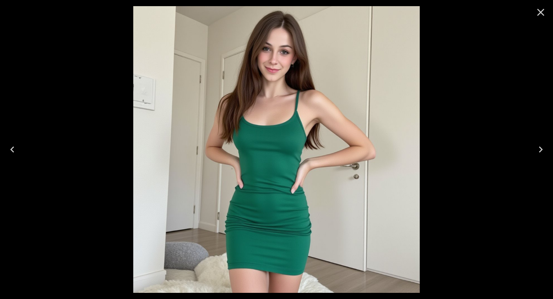
click at [15, 147] on icon "Previous" at bounding box center [12, 149] width 12 height 12
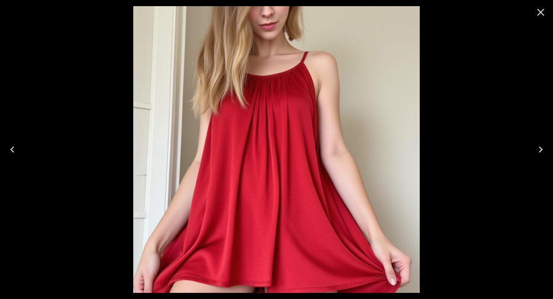
click at [11, 143] on icon "Previous" at bounding box center [12, 149] width 12 height 12
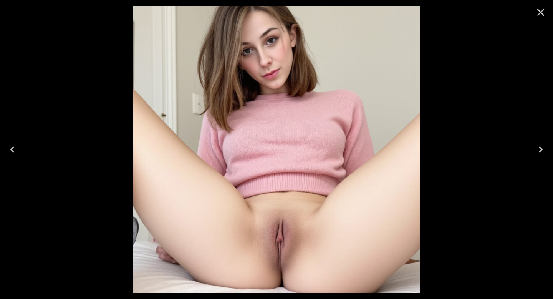
click at [11, 143] on icon "Previous" at bounding box center [12, 149] width 12 height 12
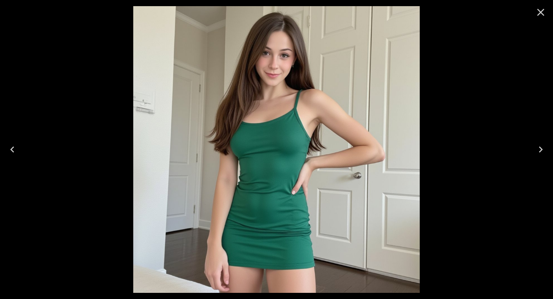
click at [15, 151] on icon "Previous" at bounding box center [12, 149] width 12 height 12
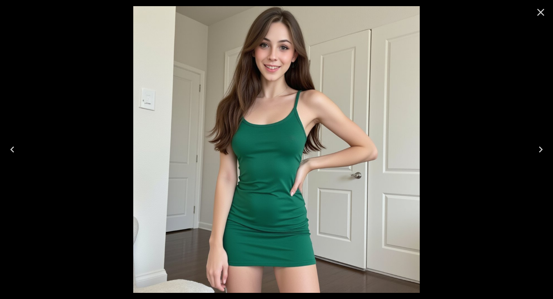
click at [57, 91] on div at bounding box center [276, 149] width 553 height 299
click at [543, 11] on icon "Close" at bounding box center [541, 12] width 12 height 12
